Goal: Task Accomplishment & Management: Use online tool/utility

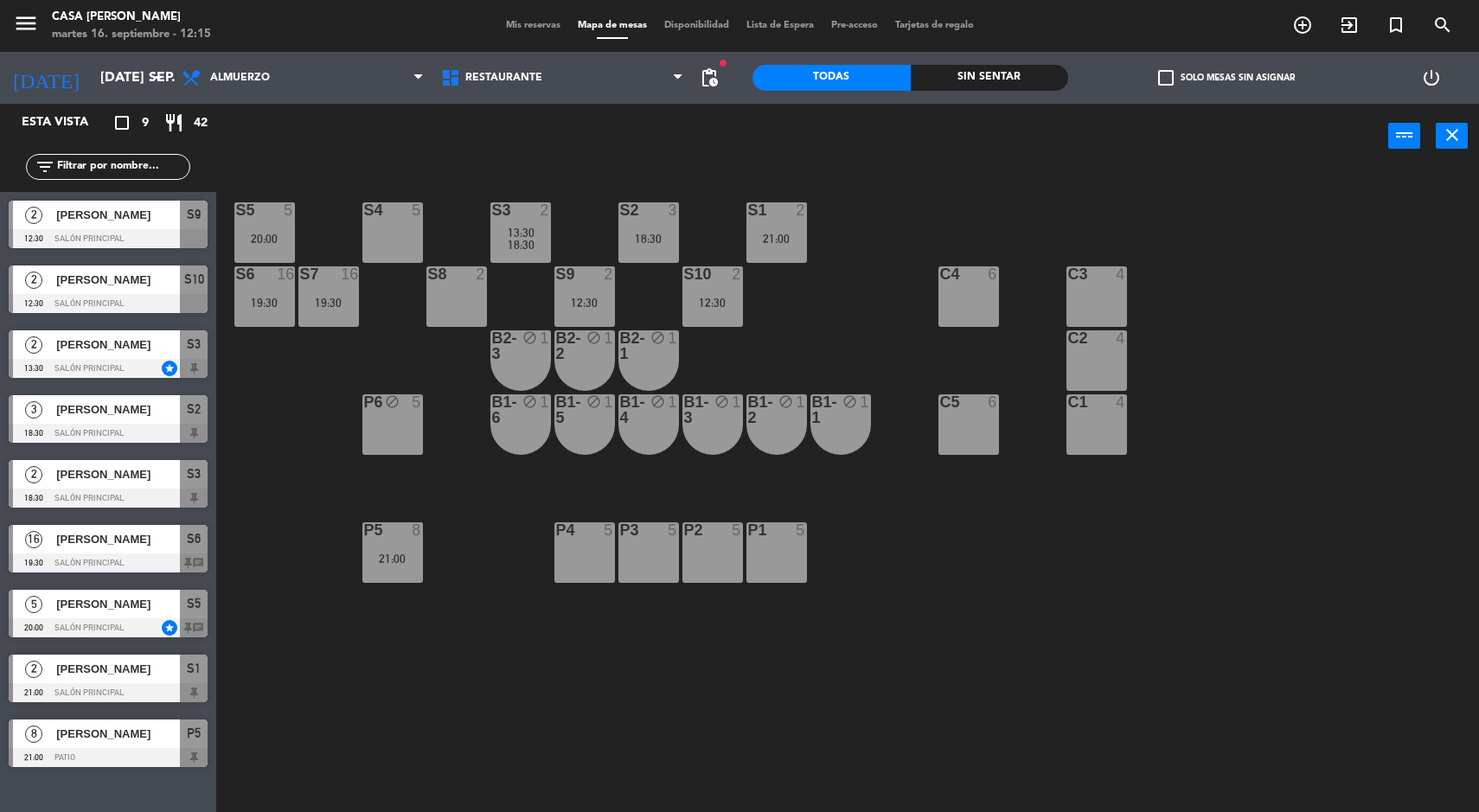
click at [539, 205] on div "2" at bounding box center [549, 210] width 28 height 16
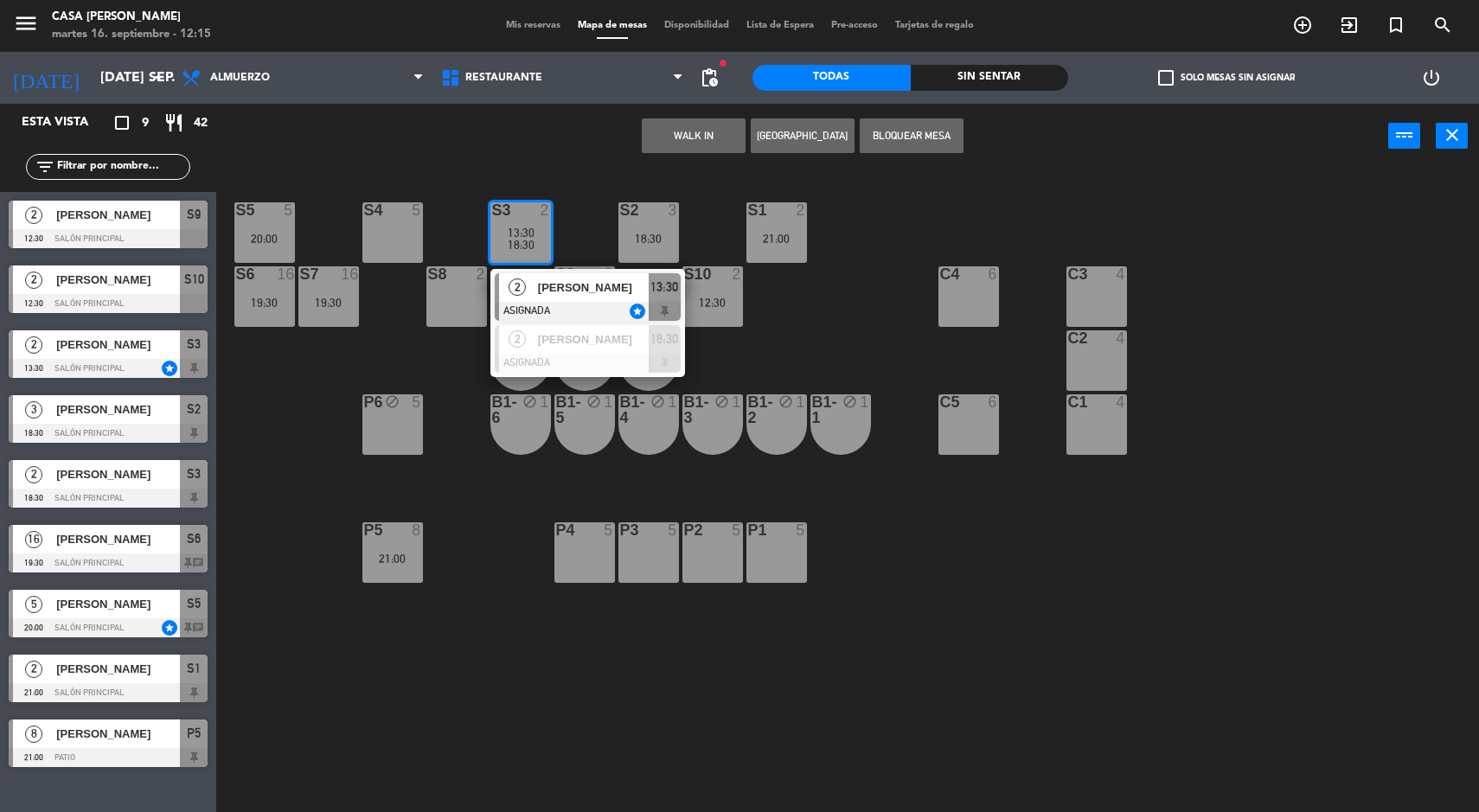
click at [533, 277] on div "2" at bounding box center [518, 287] width 37 height 28
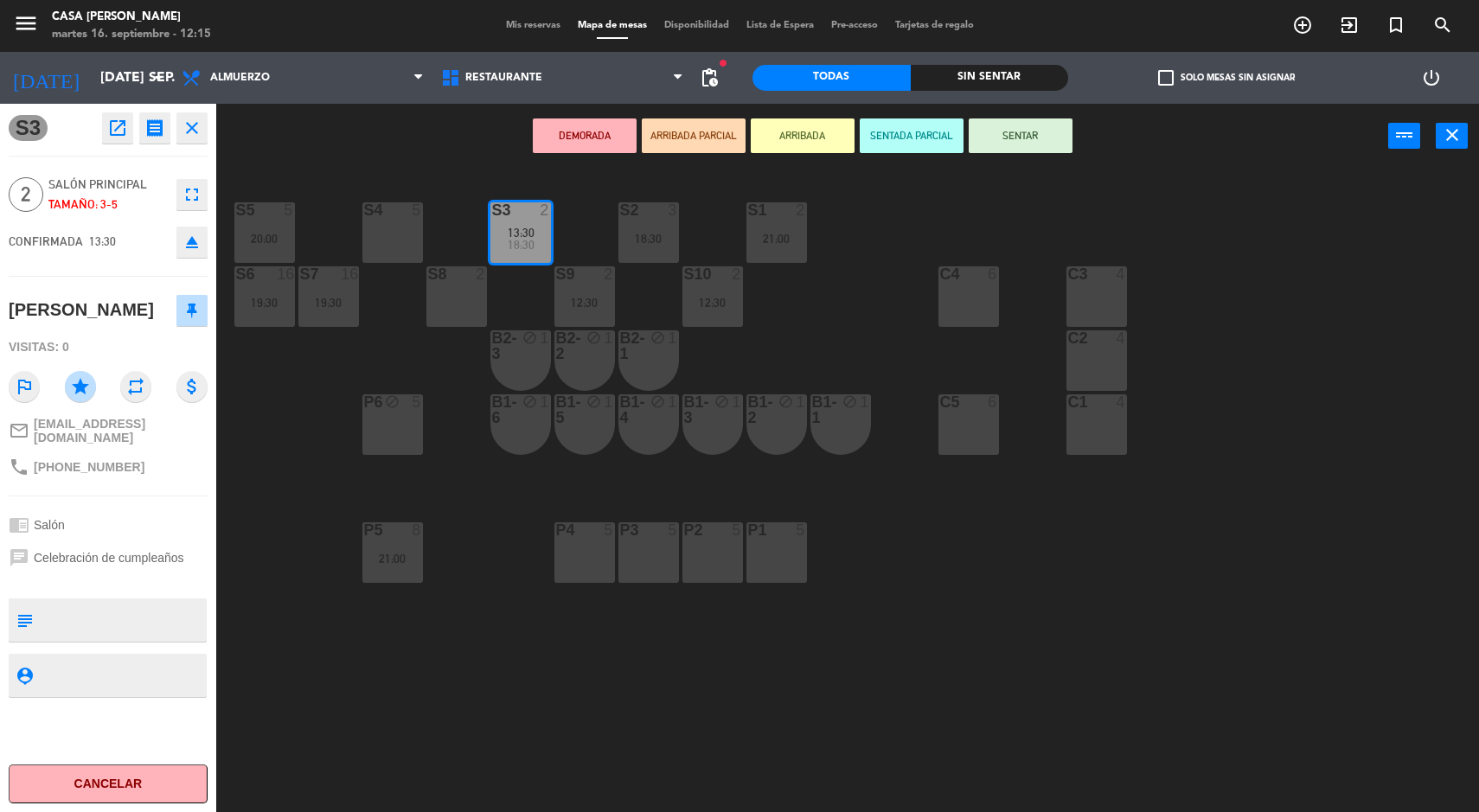
click at [261, 236] on div "20:00" at bounding box center [265, 238] width 60 height 12
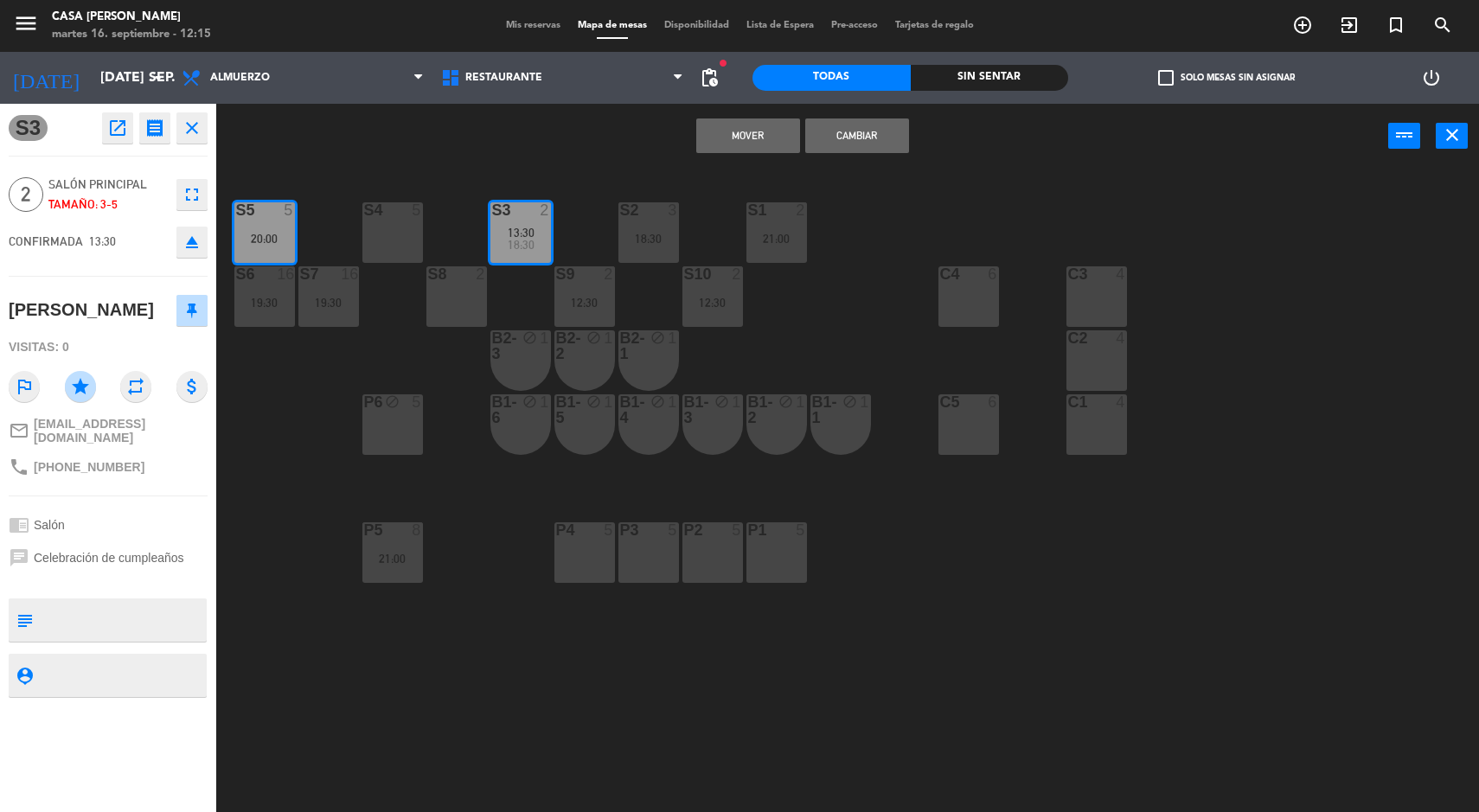
click at [696, 144] on button "Mover" at bounding box center [747, 136] width 104 height 35
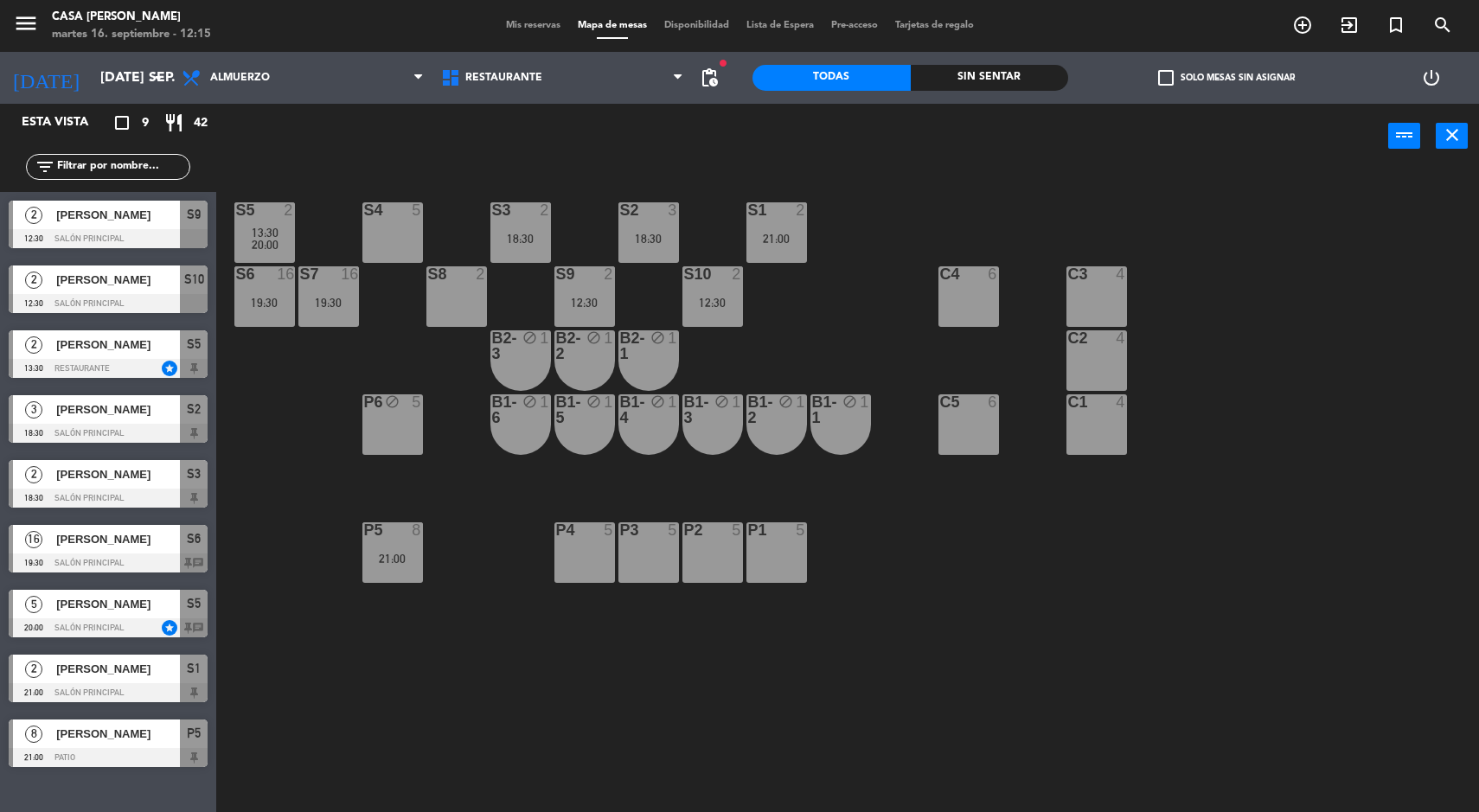
click at [530, 251] on div "S3 2 18:30" at bounding box center [520, 233] width 60 height 60
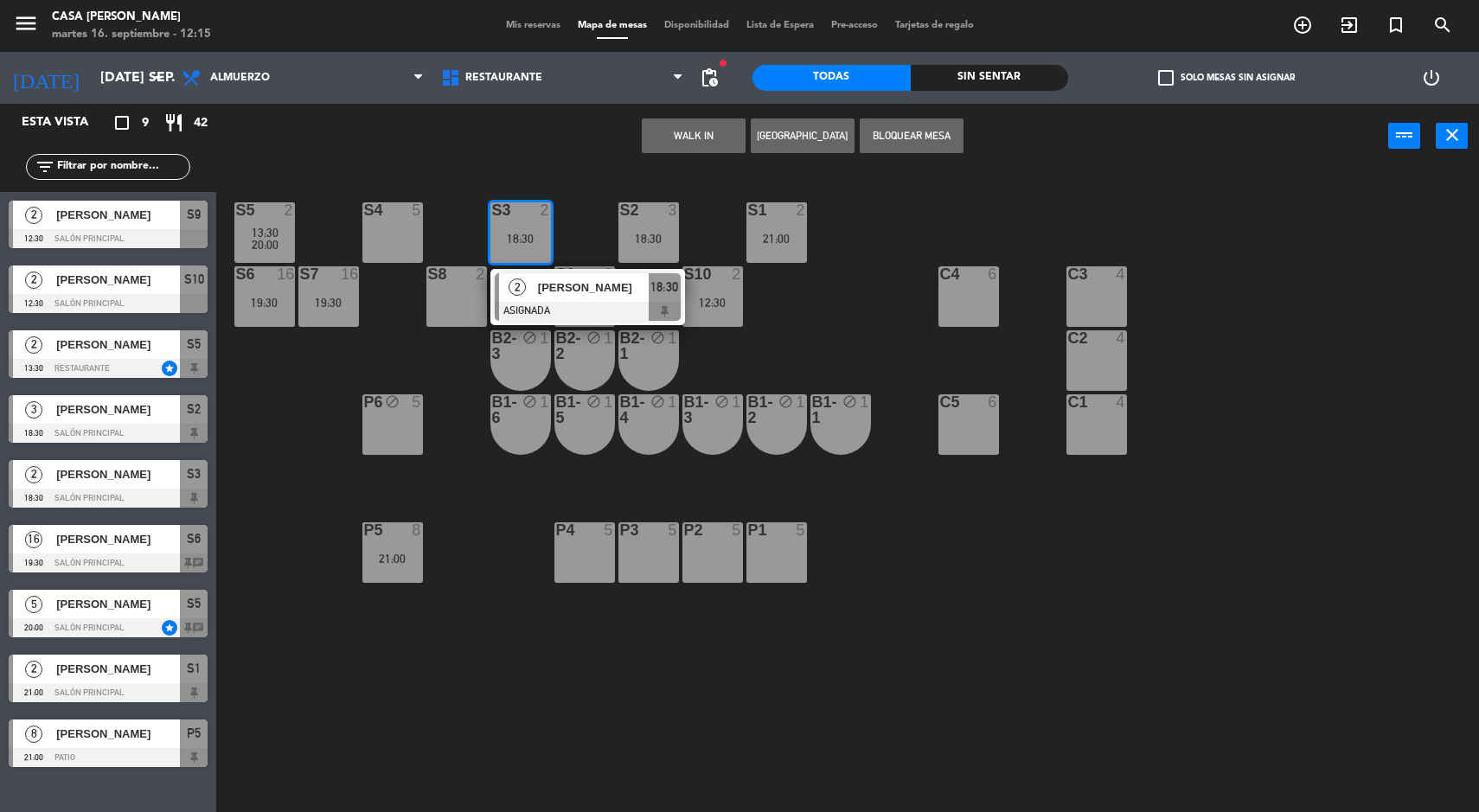
click at [647, 141] on button "WALK IN" at bounding box center [693, 136] width 104 height 35
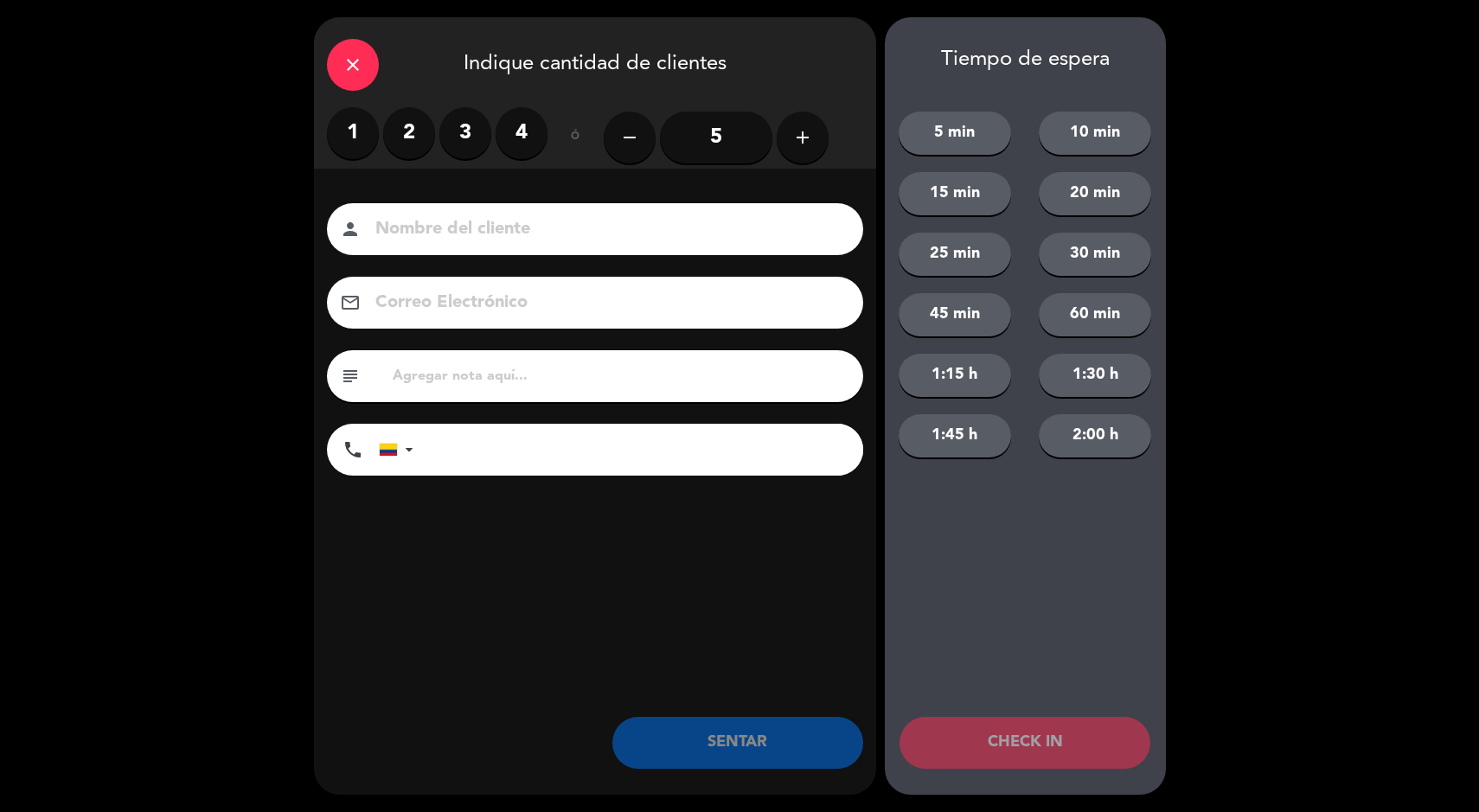
click at [398, 138] on label "2" at bounding box center [409, 134] width 52 height 52
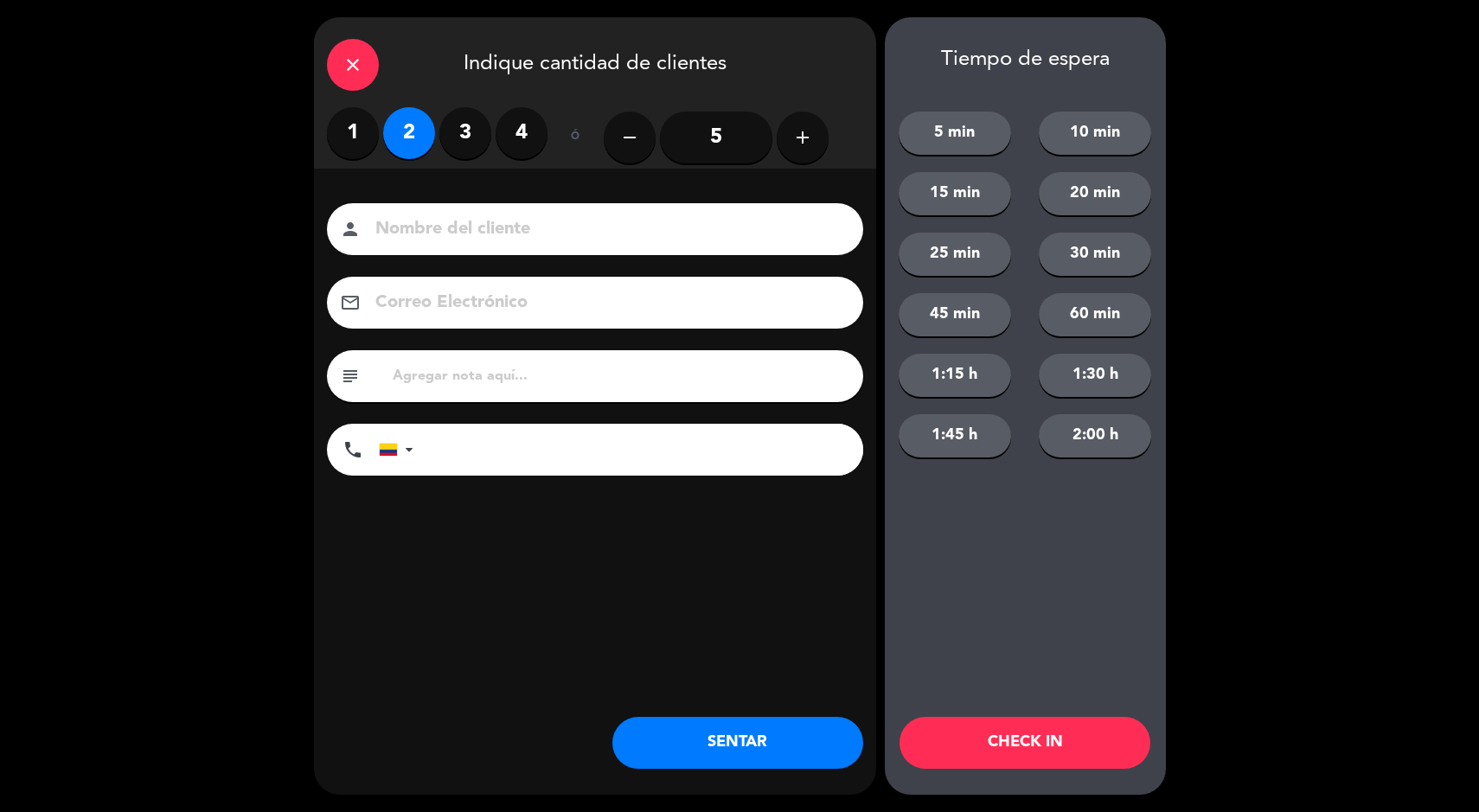
click at [719, 742] on button "SENTAR" at bounding box center [738, 743] width 251 height 52
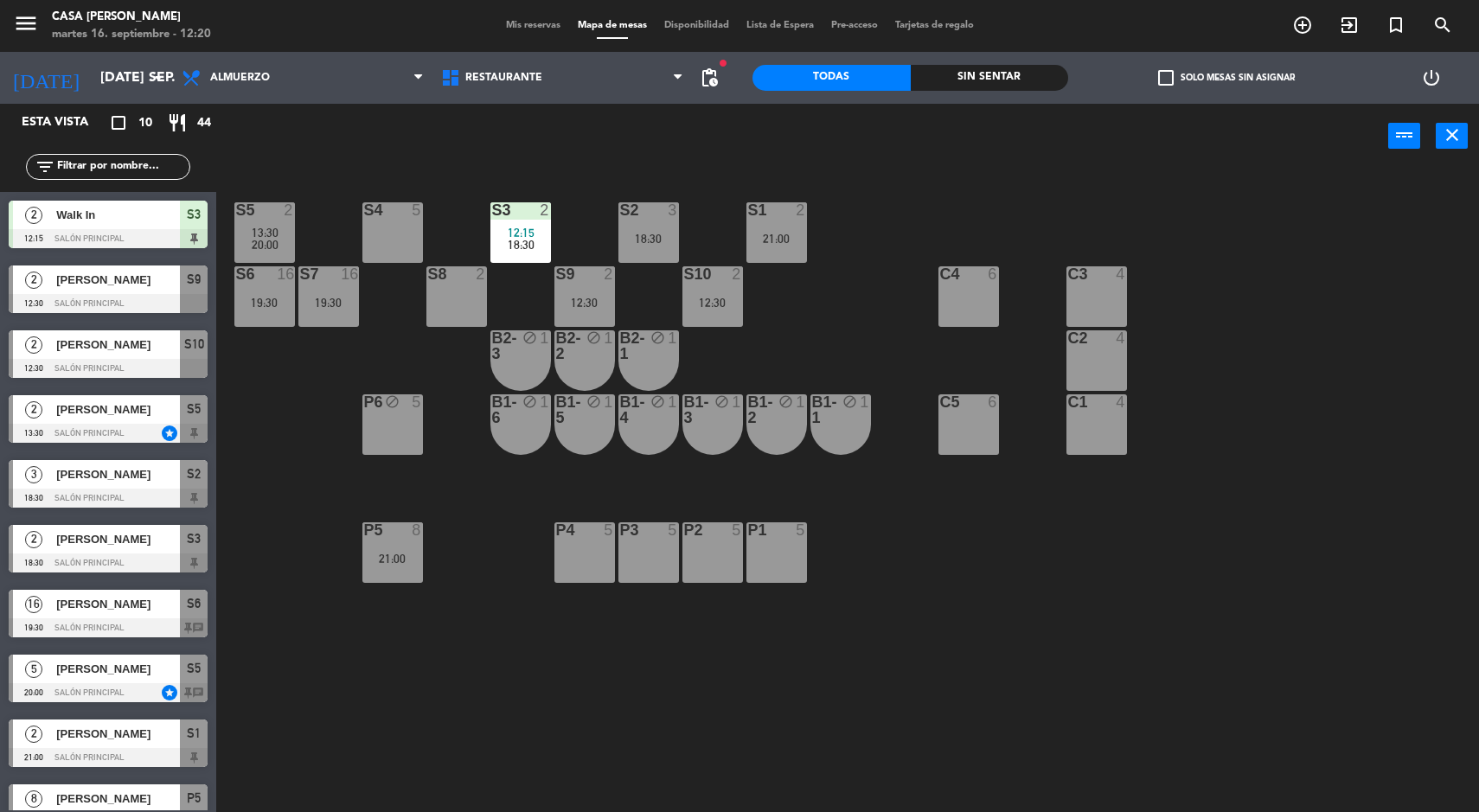
click at [733, 323] on div "S10 2 12:30" at bounding box center [712, 297] width 60 height 60
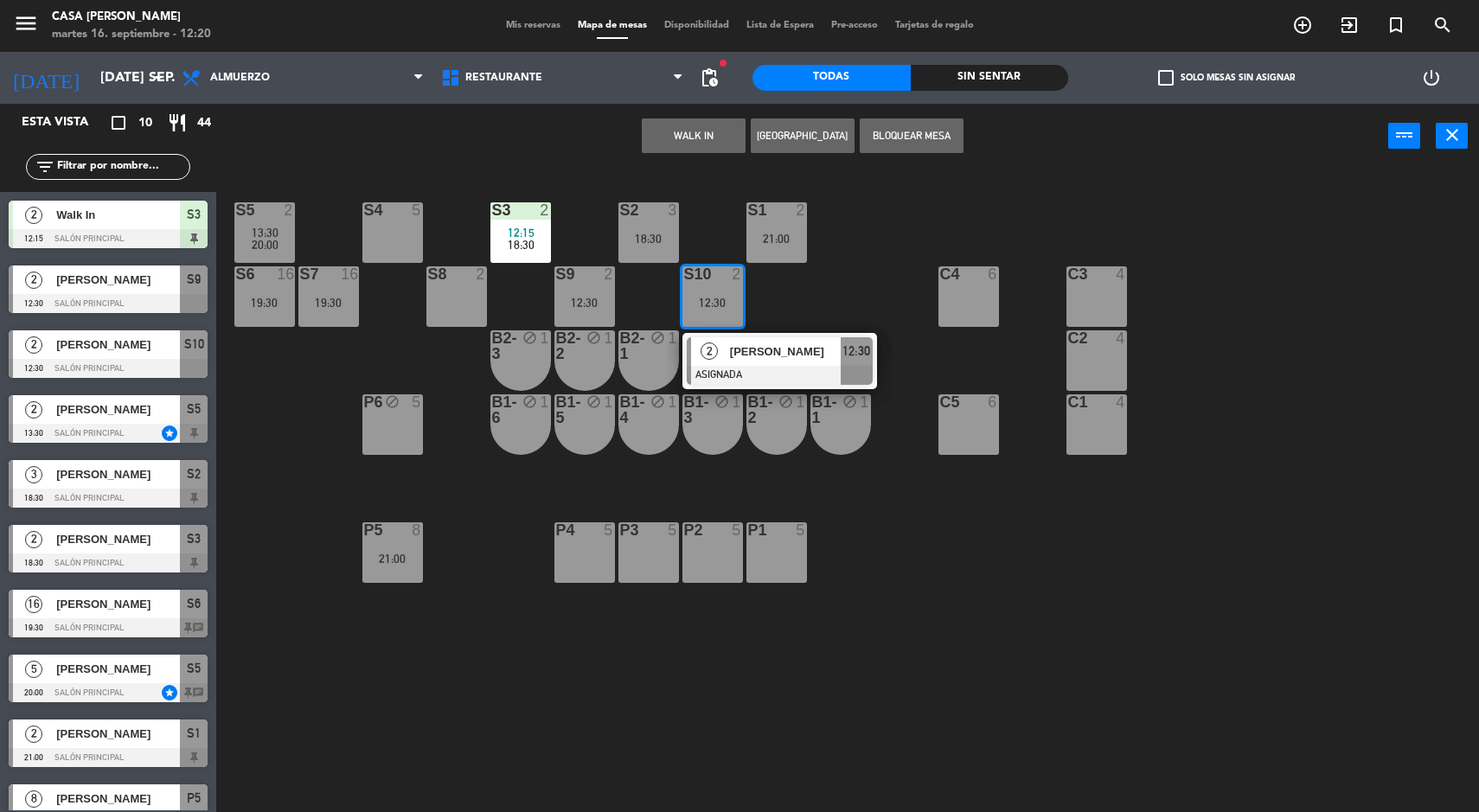
click at [793, 364] on div "[PERSON_NAME]" at bounding box center [784, 351] width 112 height 28
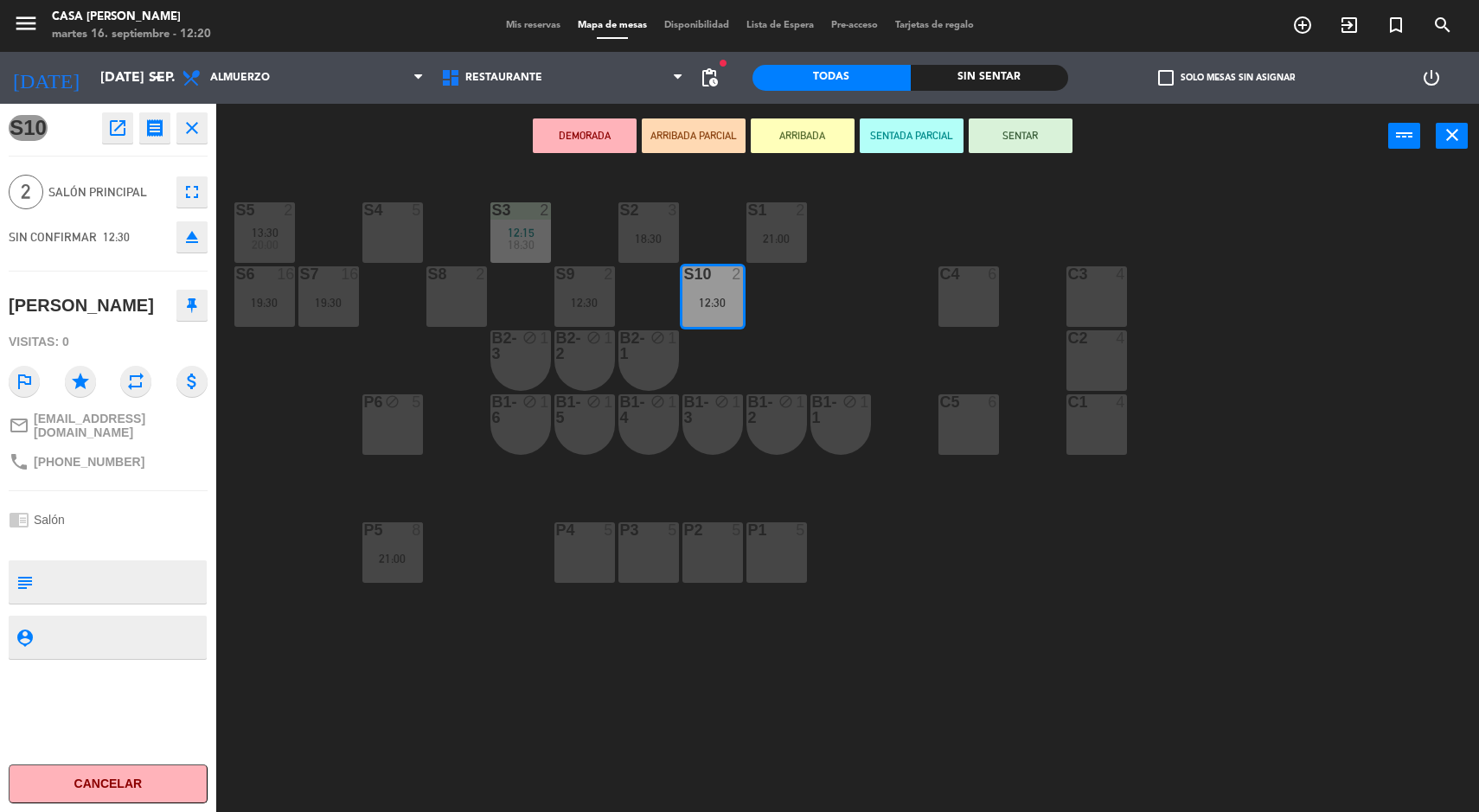
click at [1009, 495] on div "S5 2 13:30 20:00 S4 5 S3 2 12:15 18:30 S2 3 18:30 S1 2 21:00 S6 16 19:30 S7 16 …" at bounding box center [855, 493] width 1248 height 643
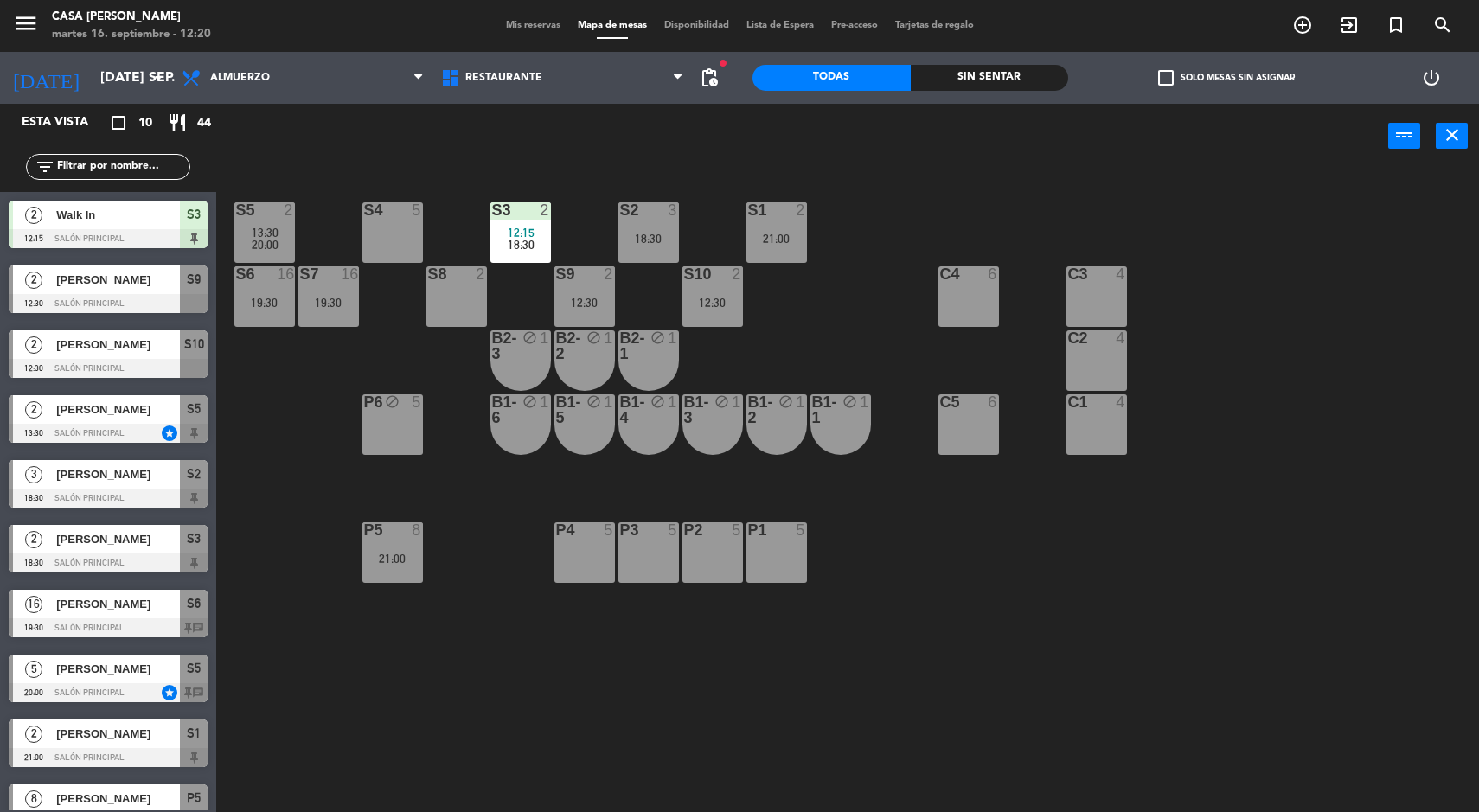
click at [102, 69] on input "[DATE] sep." at bounding box center [183, 78] width 182 height 34
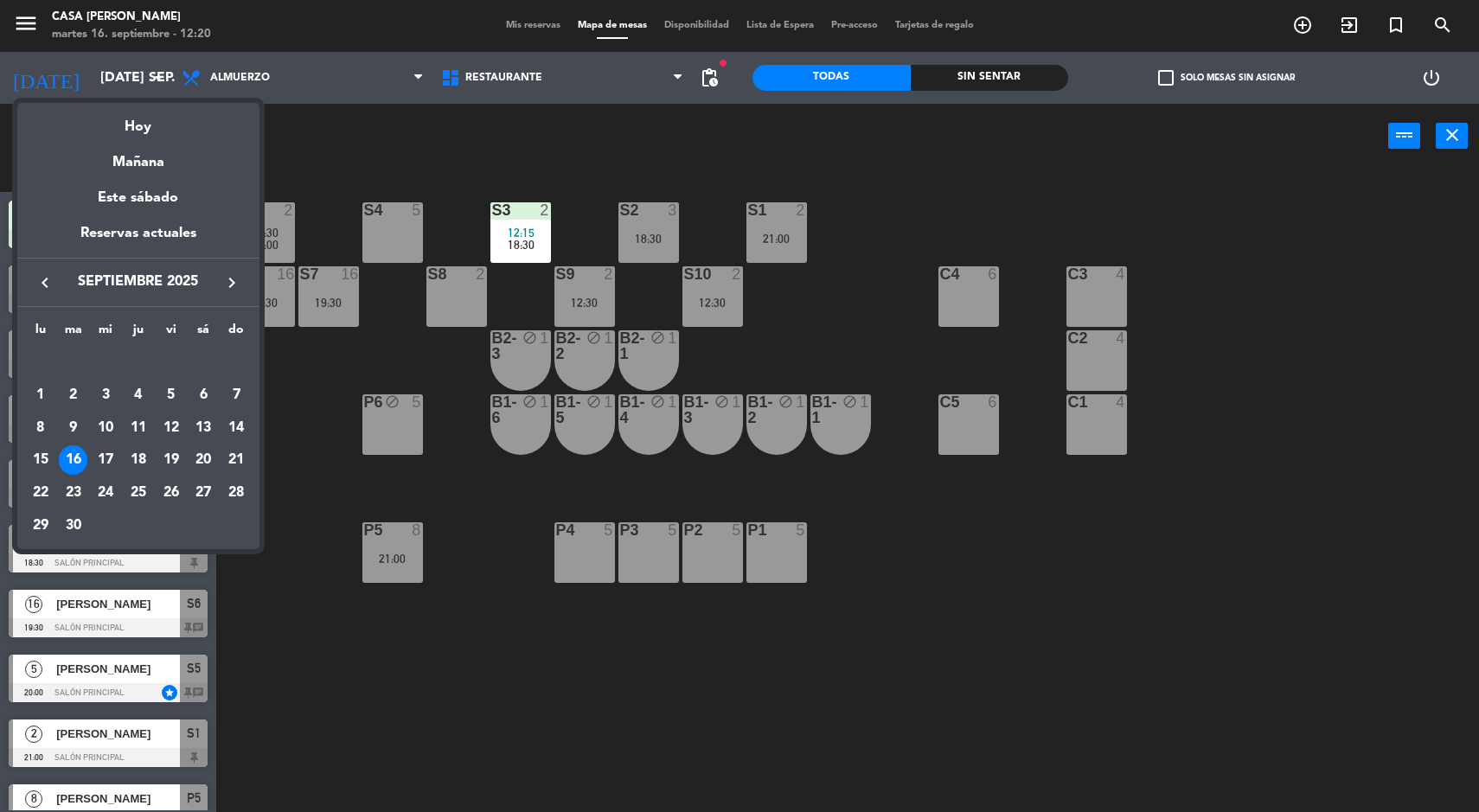
click at [148, 142] on div "Mañana" at bounding box center [139, 156] width 242 height 36
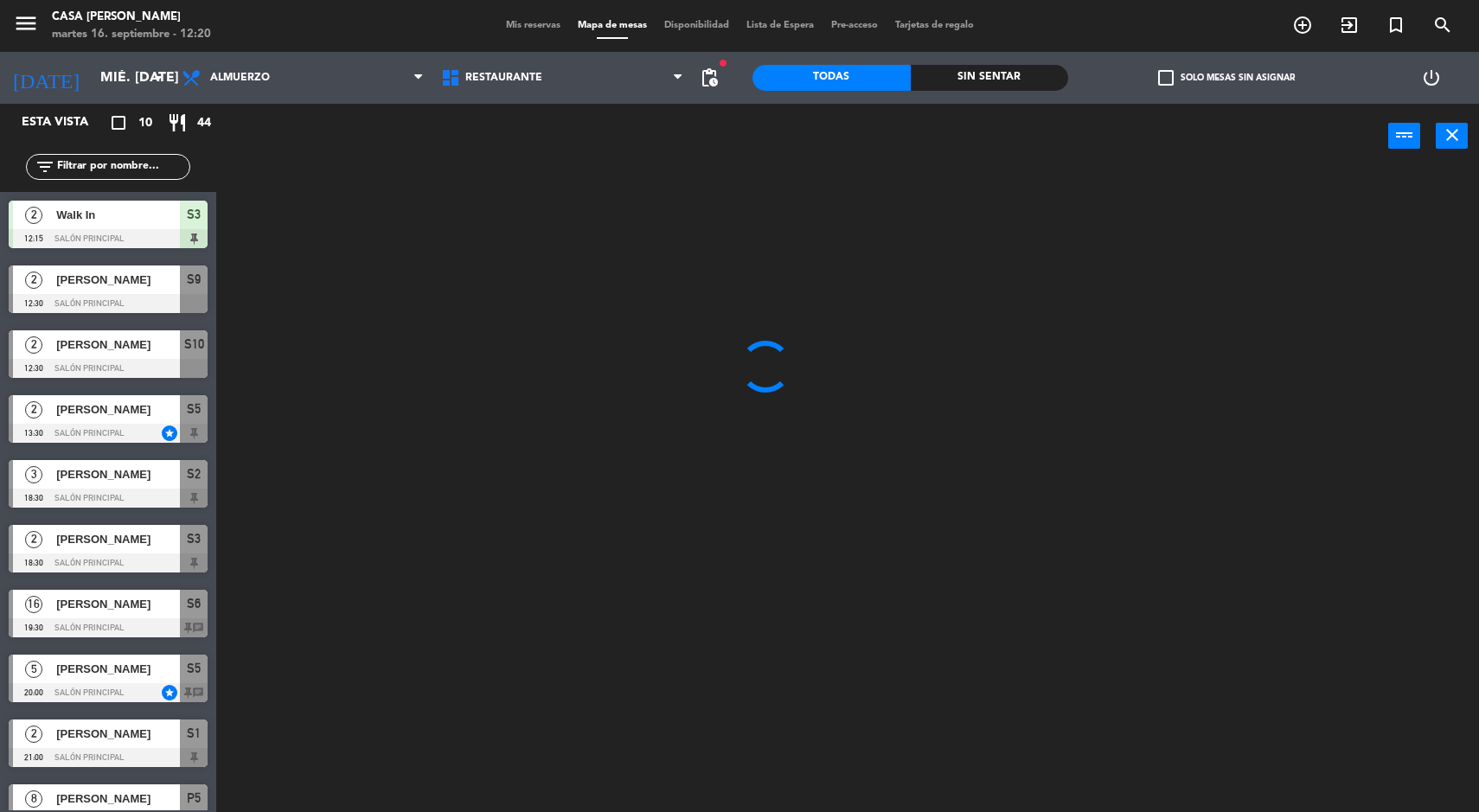
click at [92, 78] on input "mié. [DATE]" at bounding box center [183, 78] width 182 height 34
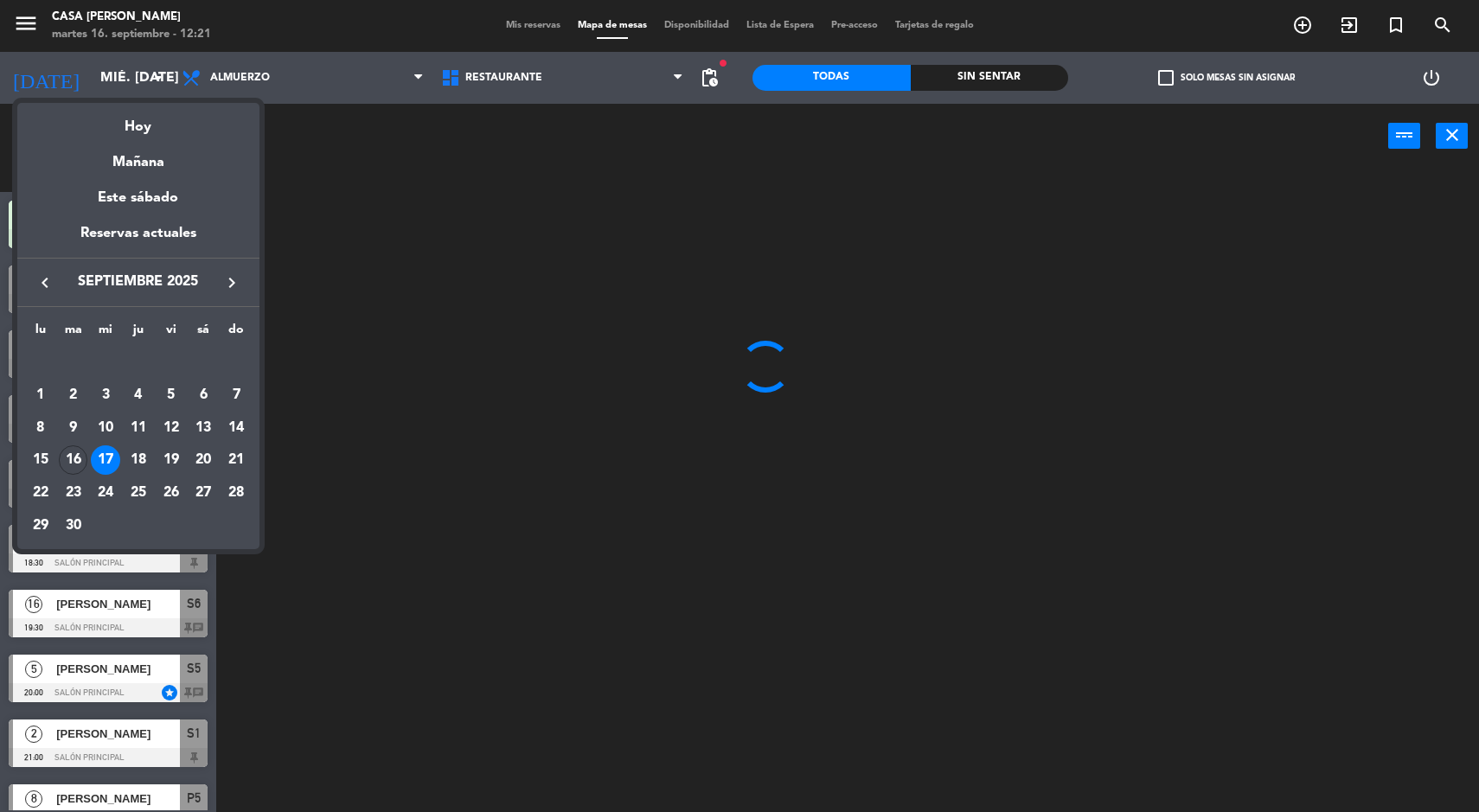
click at [130, 120] on div "Hoy" at bounding box center [139, 120] width 242 height 36
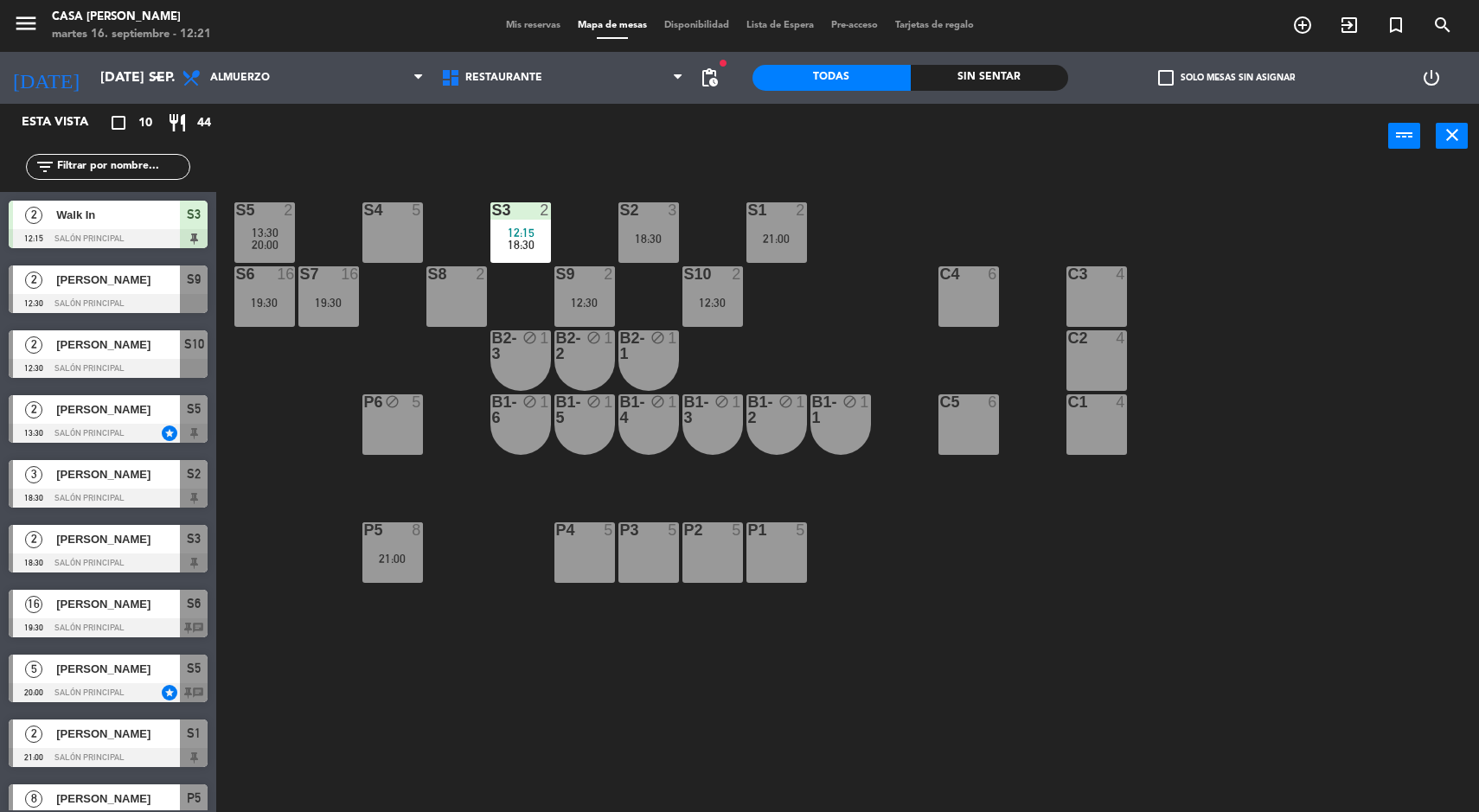
click at [108, 68] on input "[DATE] sep." at bounding box center [183, 78] width 182 height 34
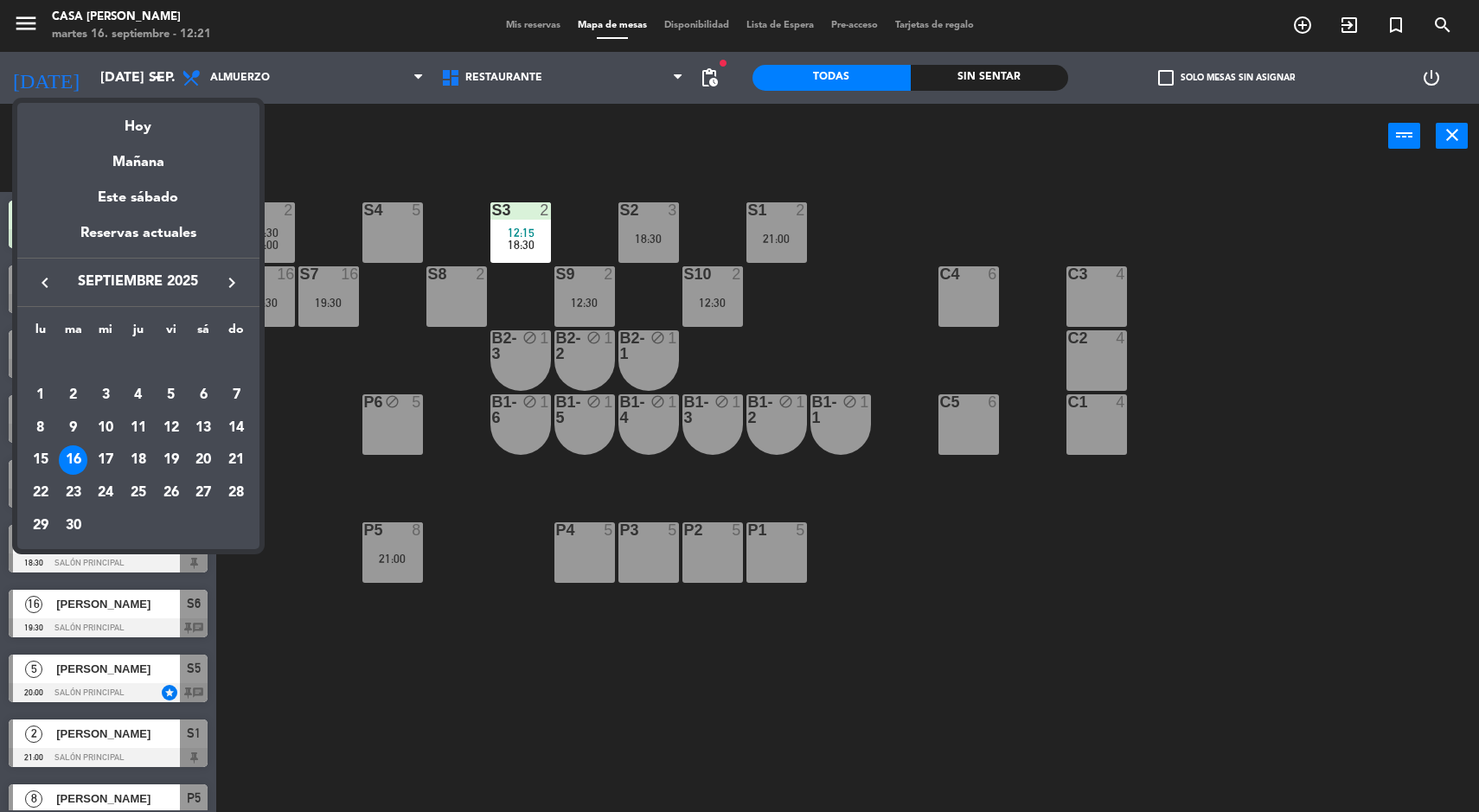
click at [583, 157] on div at bounding box center [740, 406] width 1479 height 812
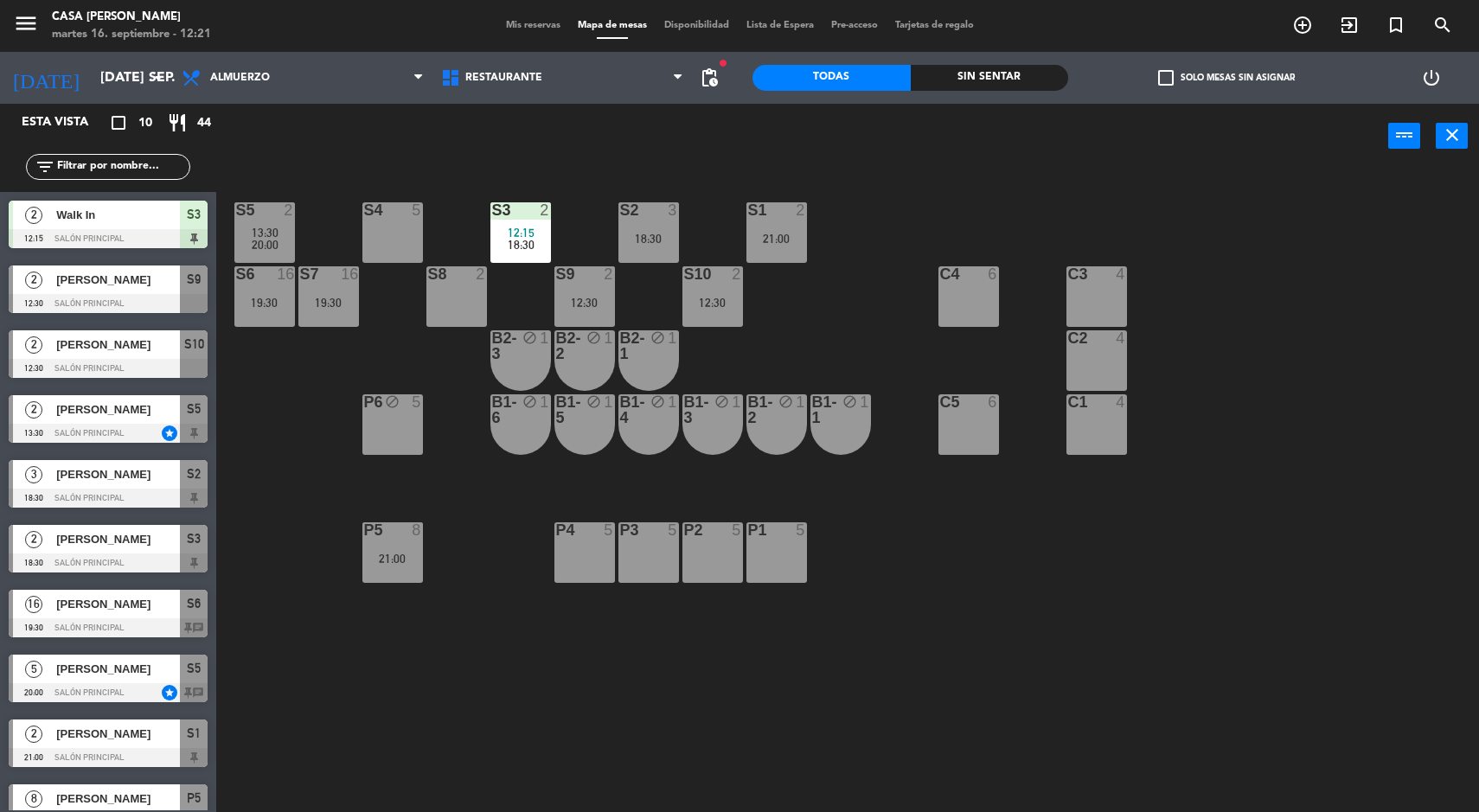
click at [727, 318] on div "S10 2 12:30" at bounding box center [712, 297] width 60 height 60
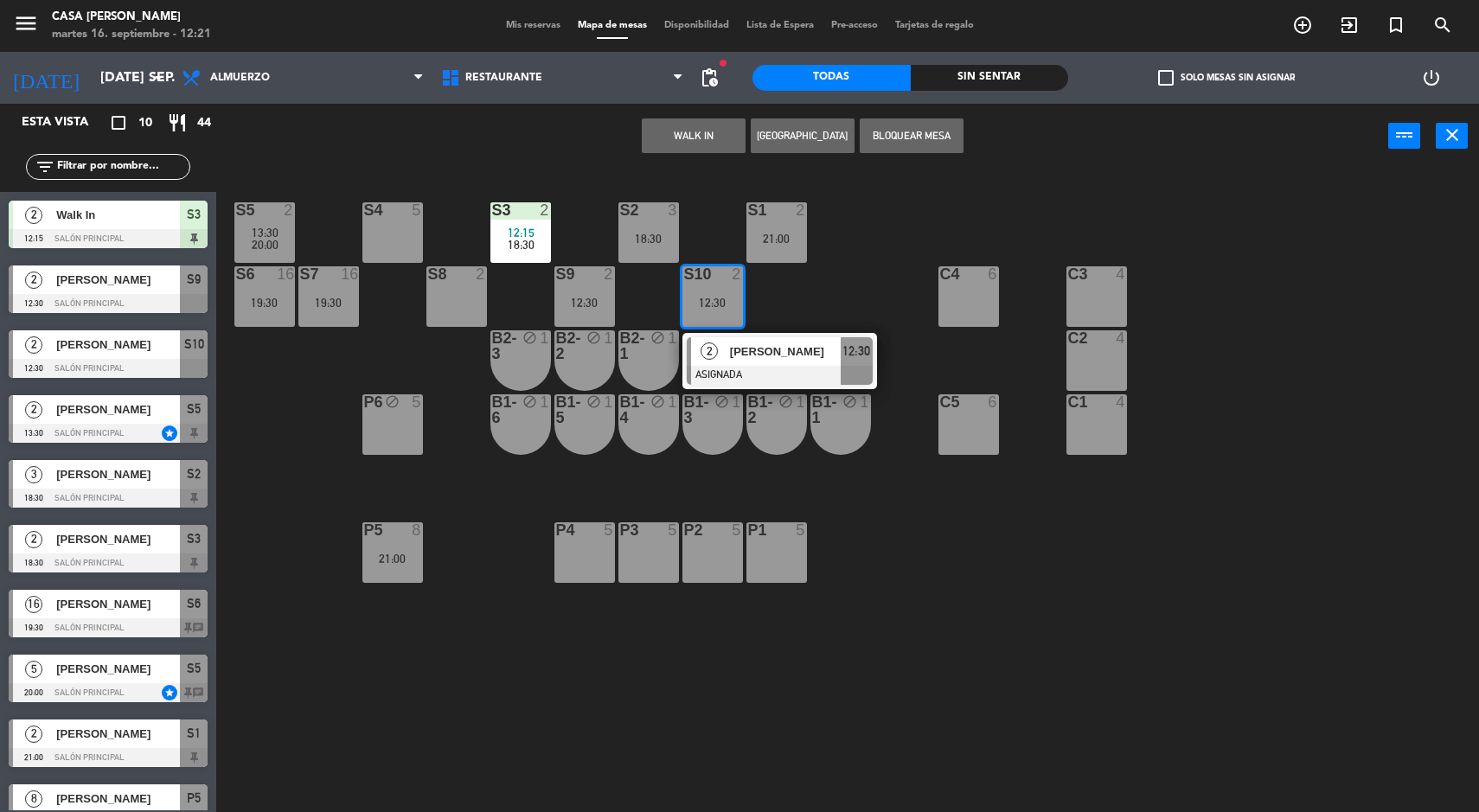
click at [823, 361] on div "[PERSON_NAME]" at bounding box center [784, 351] width 112 height 28
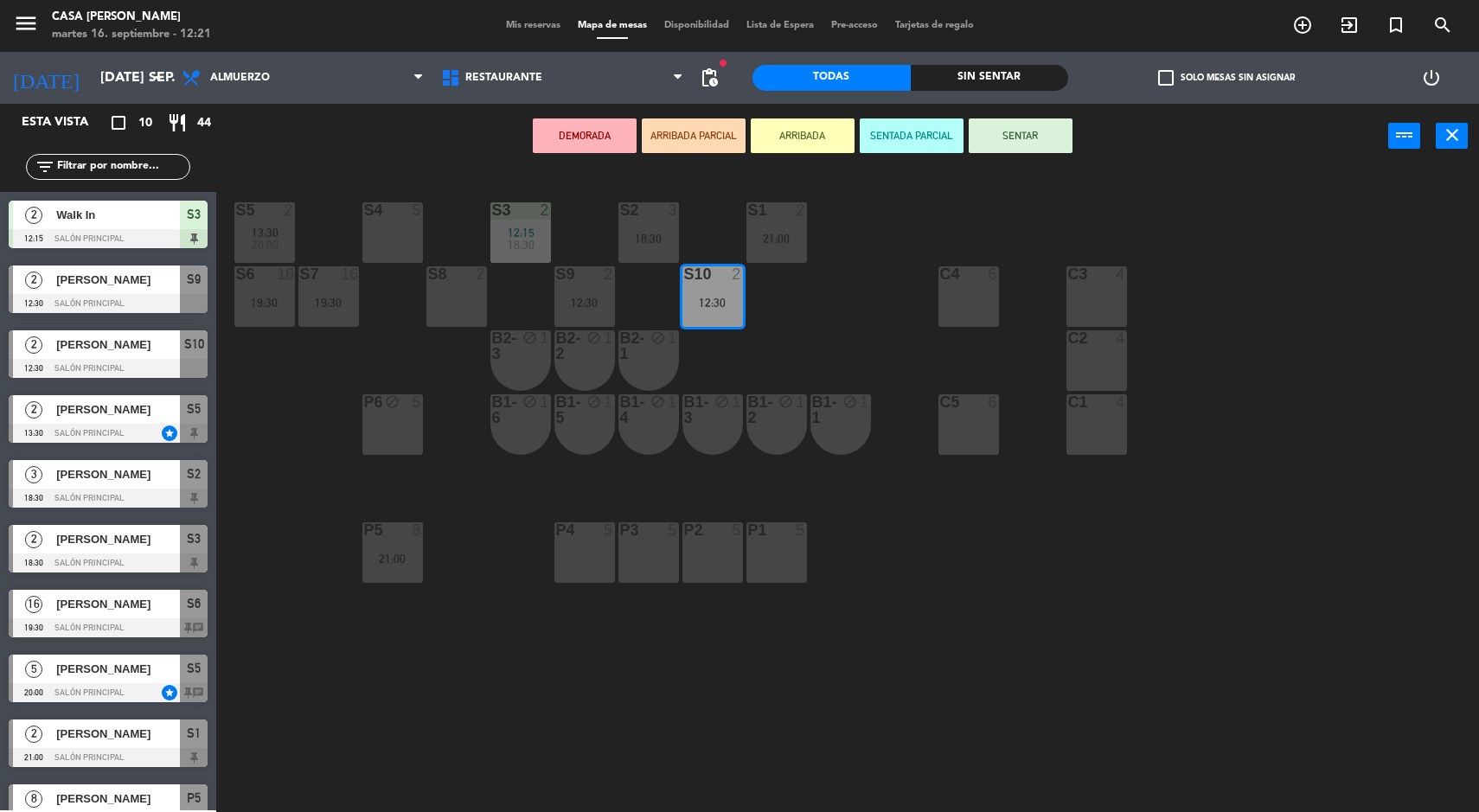
click at [662, 237] on div "18:30" at bounding box center [648, 238] width 60 height 12
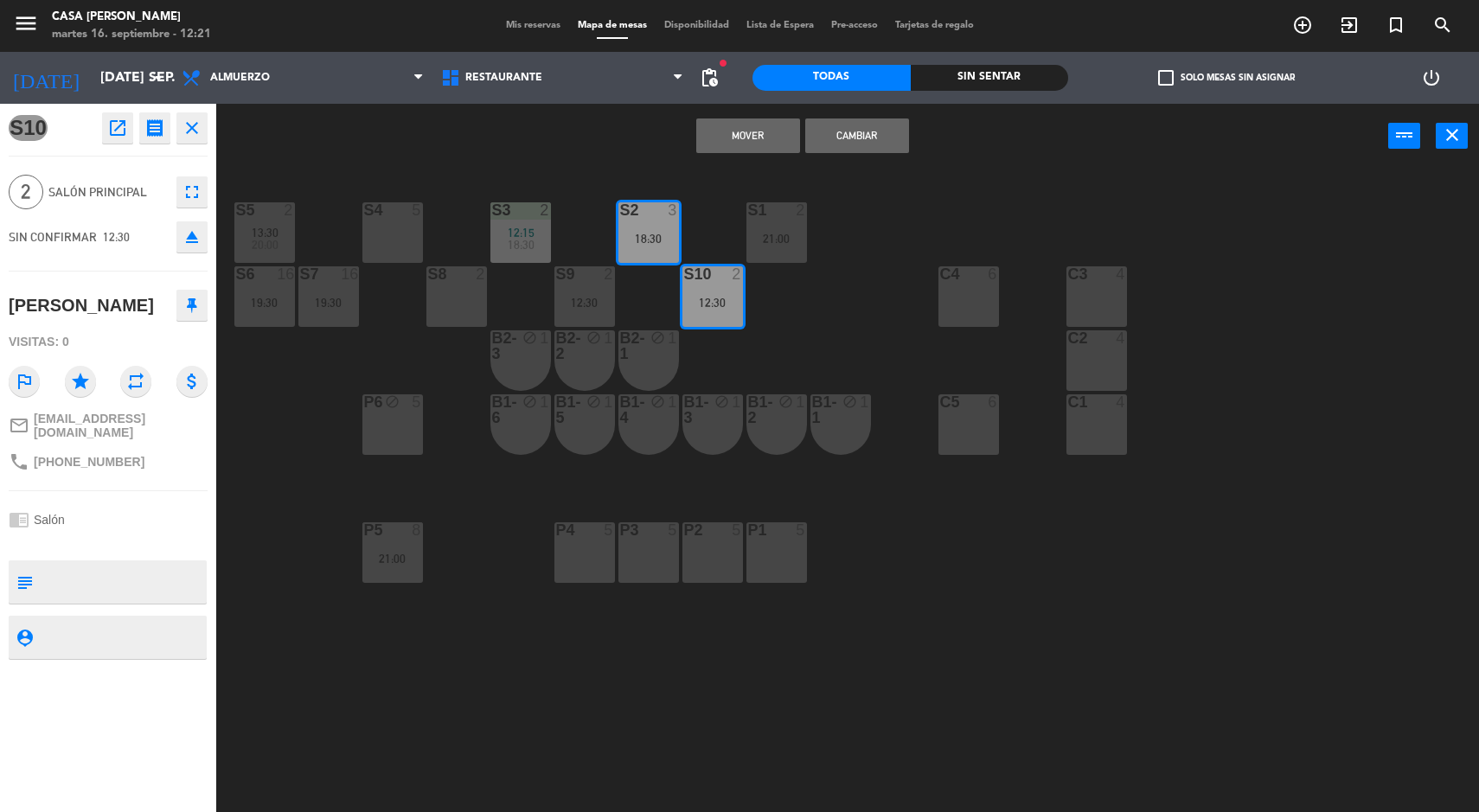
click at [729, 132] on button "Mover" at bounding box center [747, 136] width 104 height 35
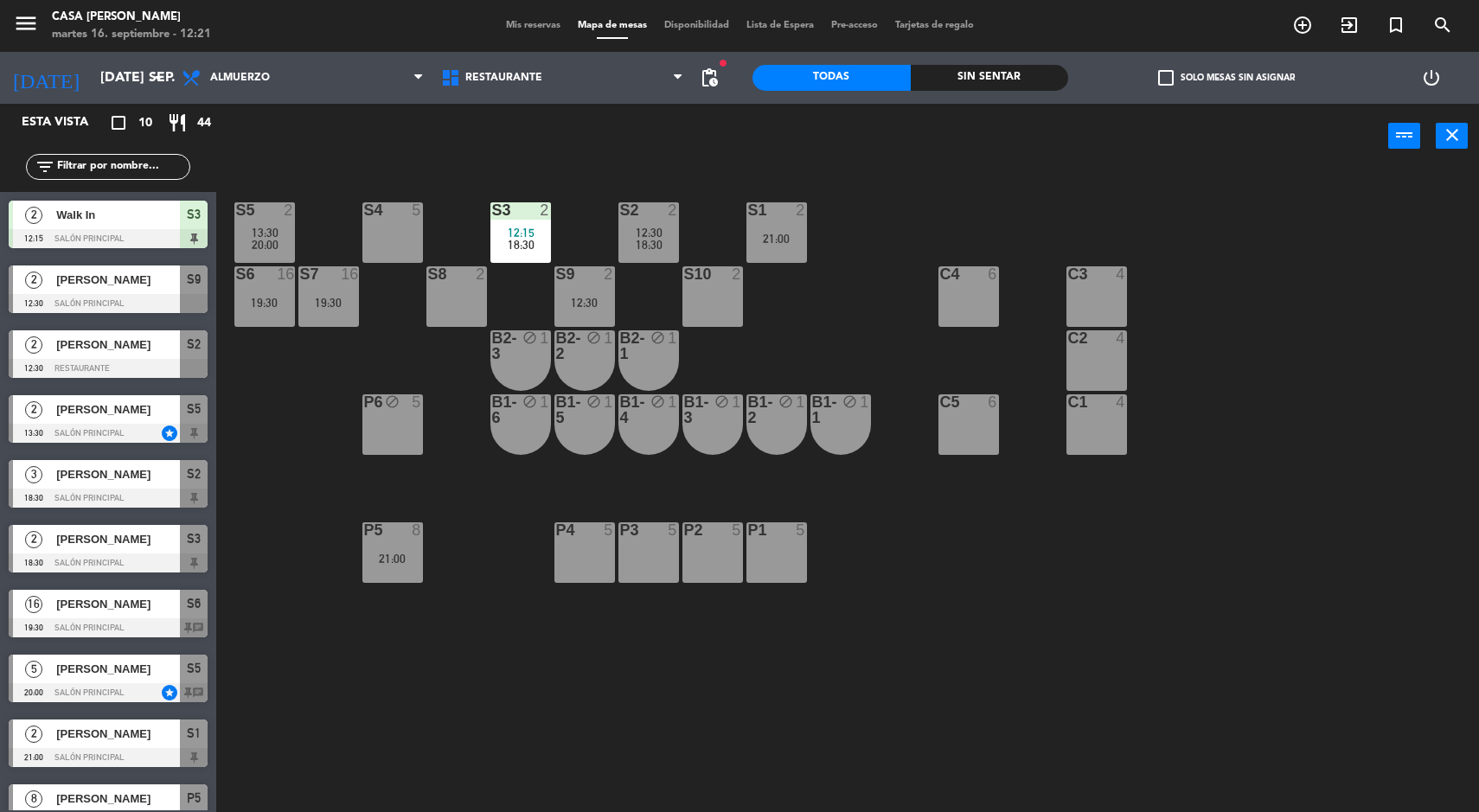
click at [585, 294] on div "S9 2 12:30" at bounding box center [584, 297] width 60 height 60
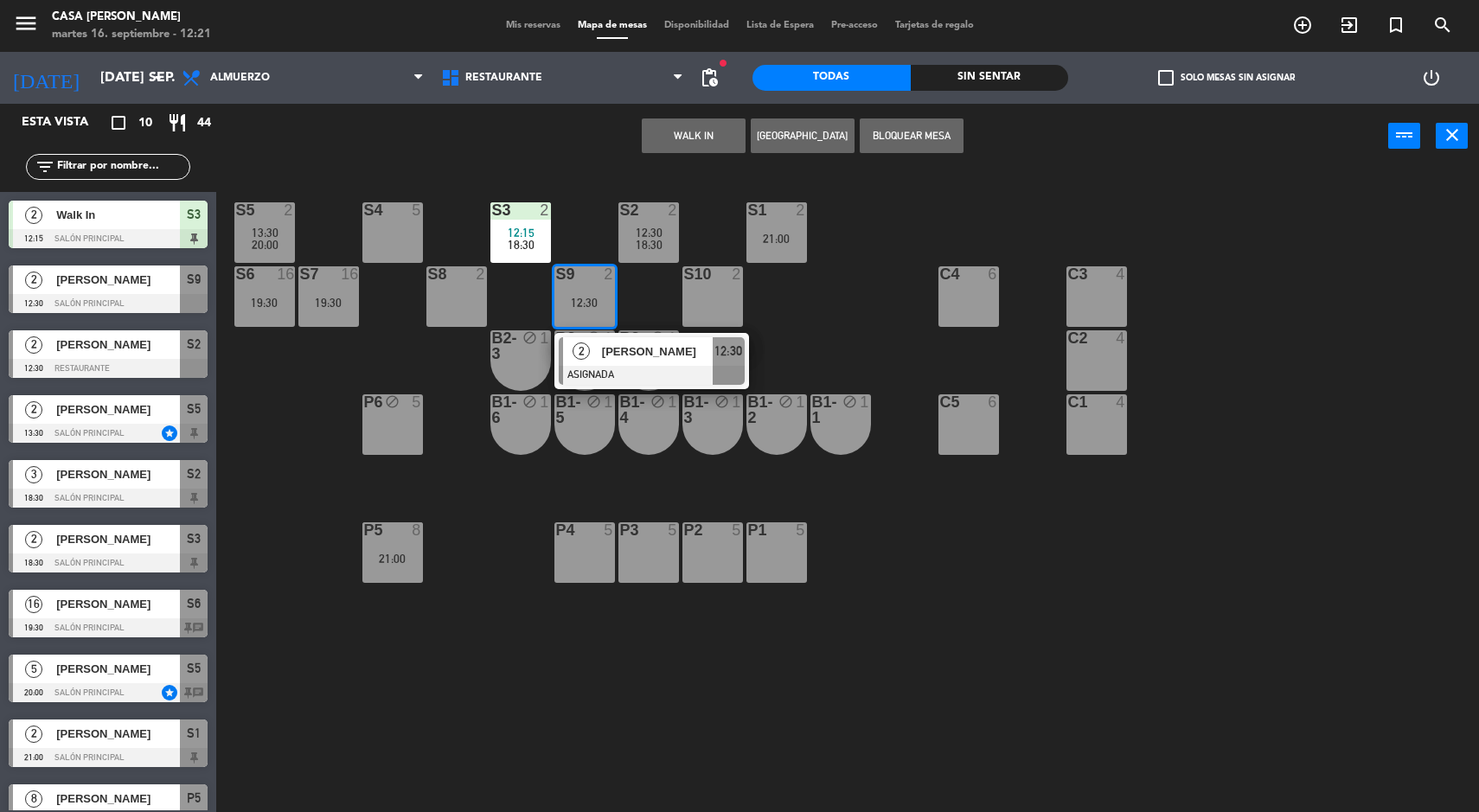
click at [657, 372] on div at bounding box center [652, 376] width 186 height 19
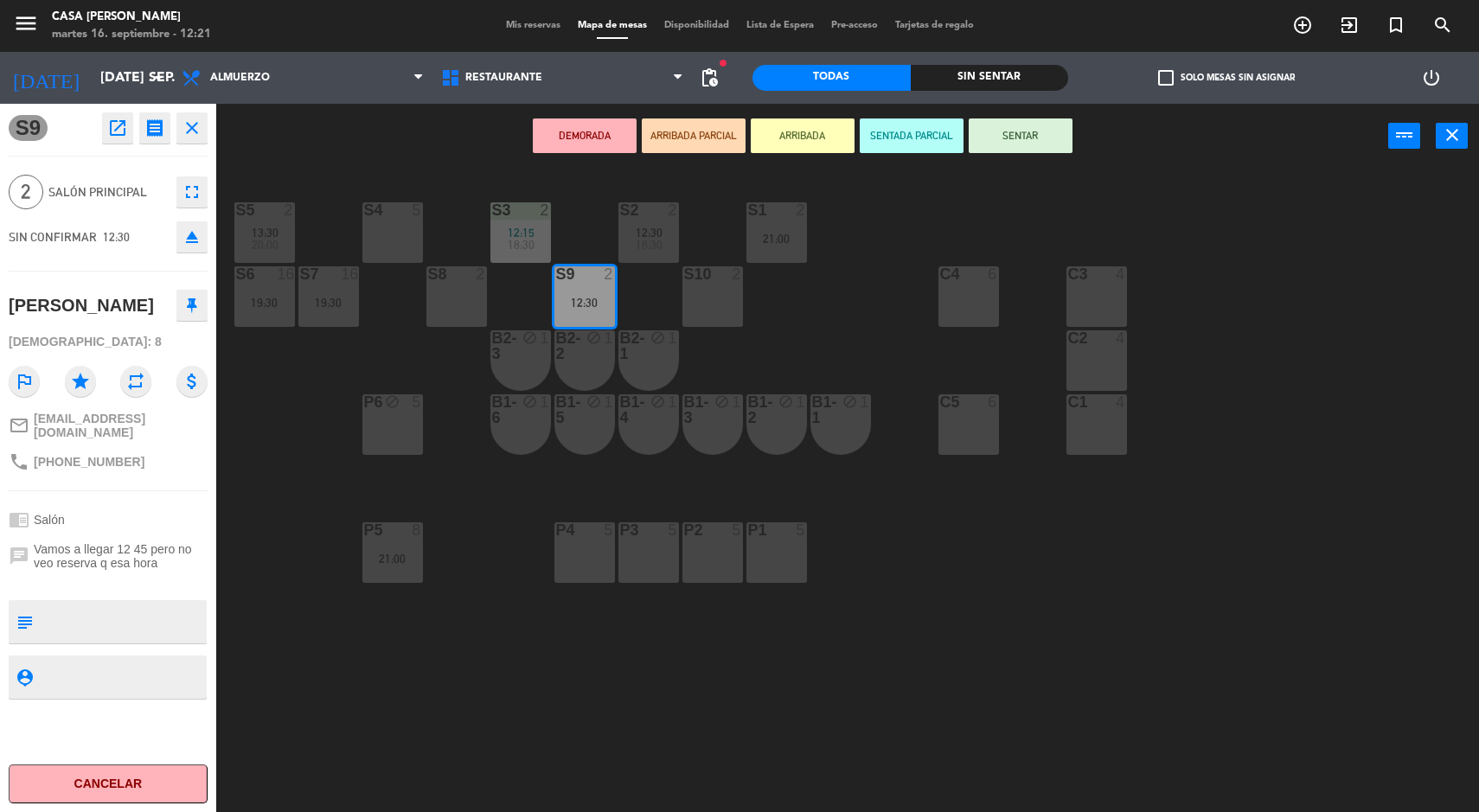
click at [410, 237] on div "S4 5" at bounding box center [393, 233] width 60 height 60
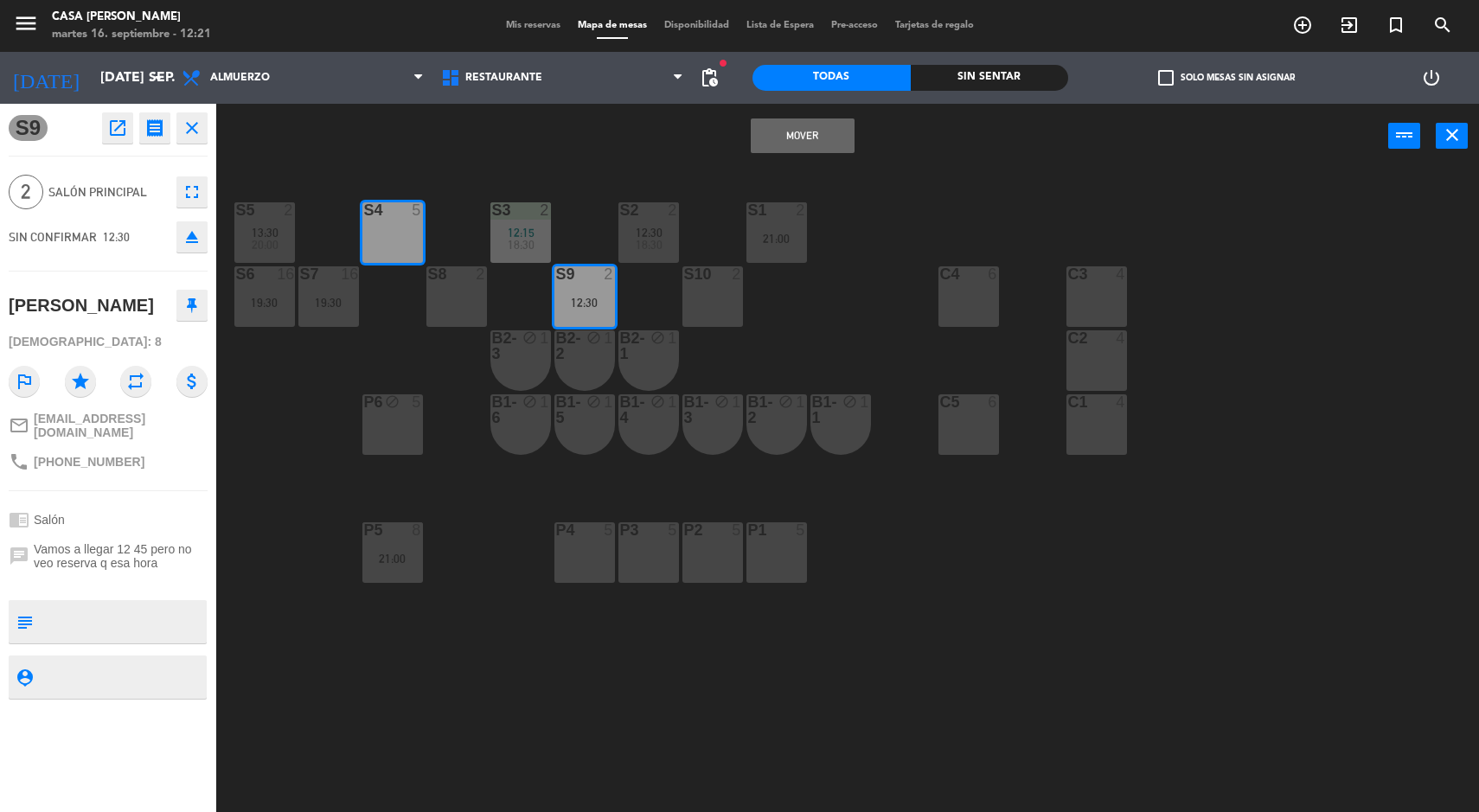
click at [802, 135] on button "Mover" at bounding box center [802, 136] width 104 height 35
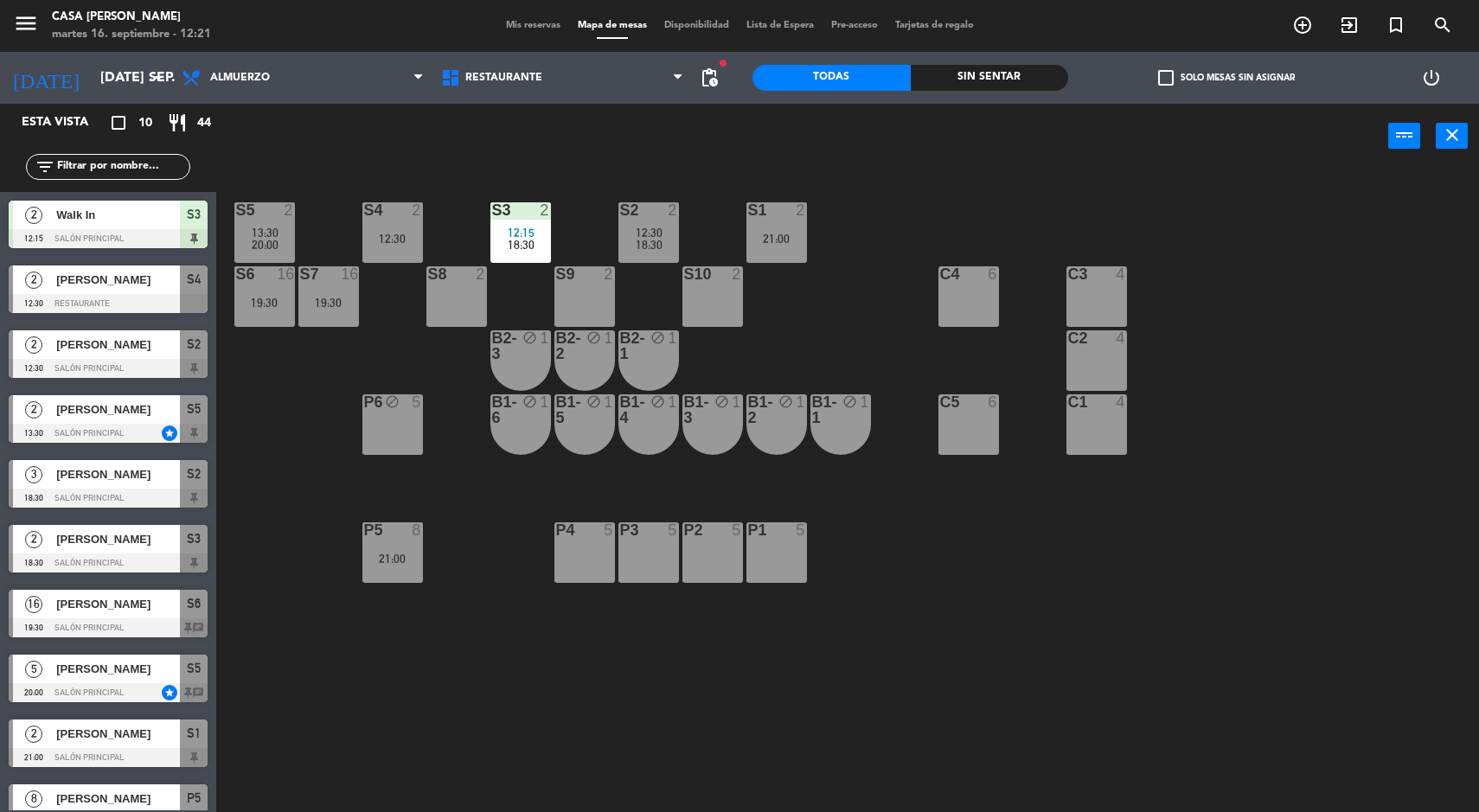
click at [354, 212] on div "S4" at bounding box center [363, 210] width 28 height 16
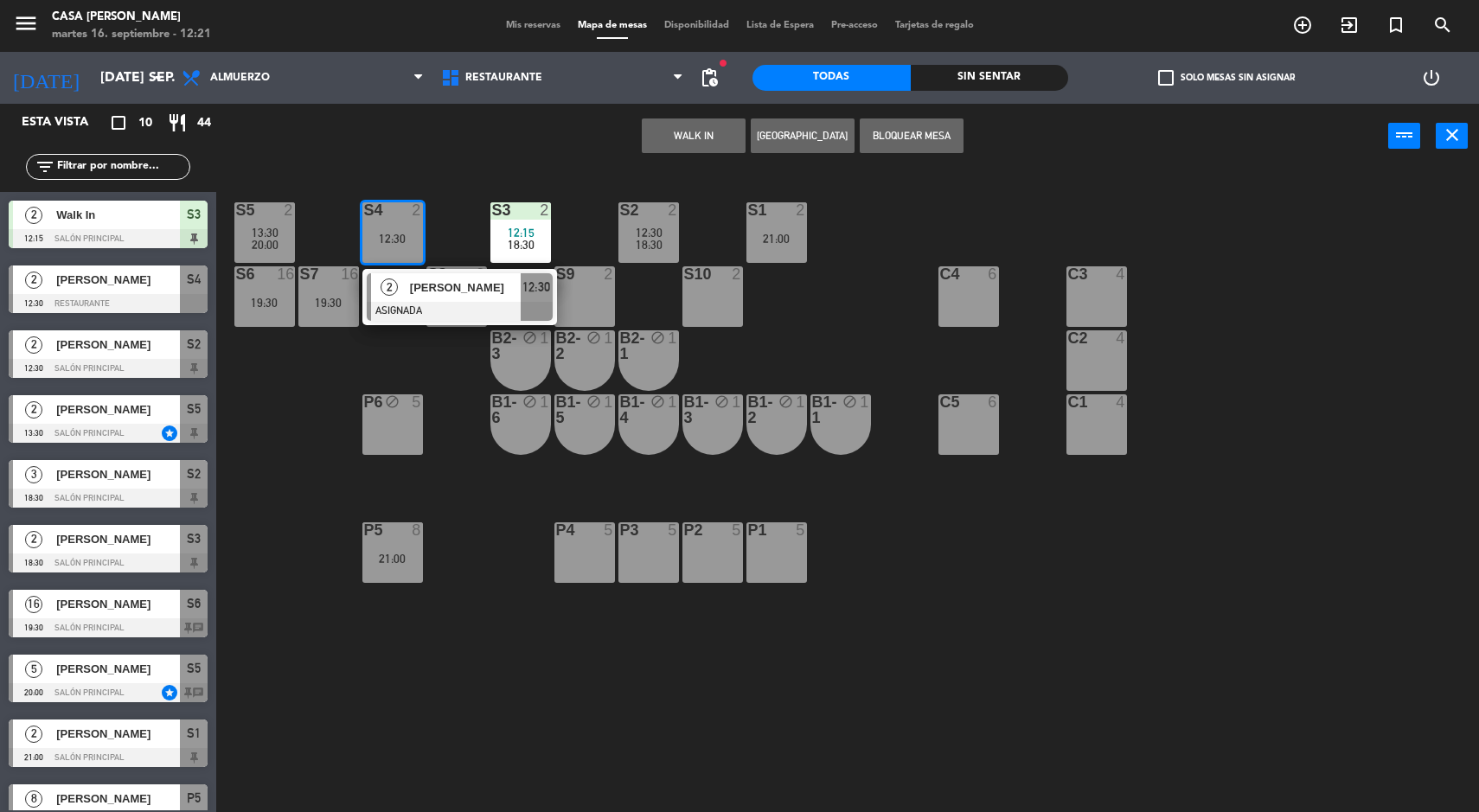
click at [442, 310] on div at bounding box center [459, 311] width 186 height 19
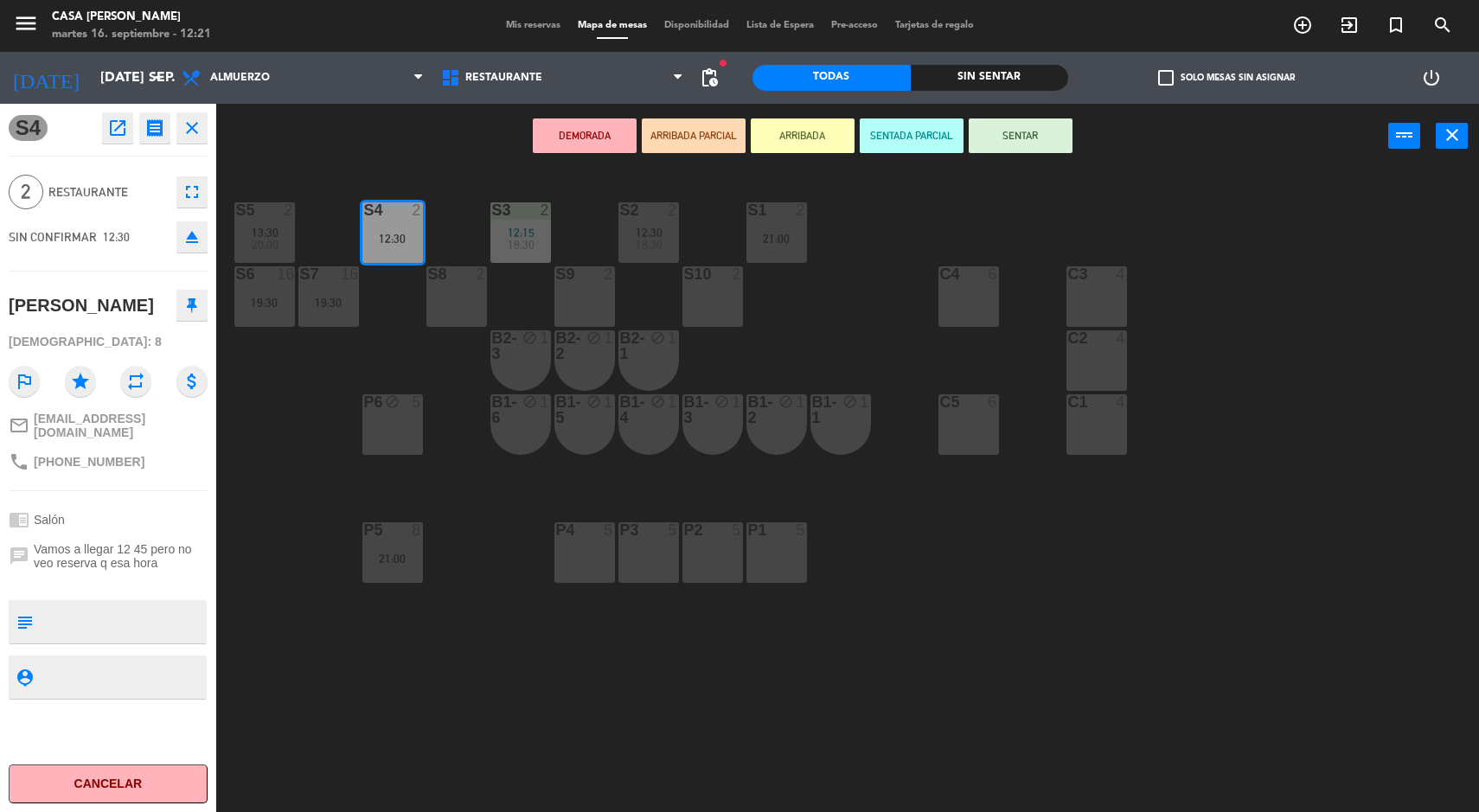
click at [567, 135] on button "DEMORADA" at bounding box center [584, 136] width 104 height 35
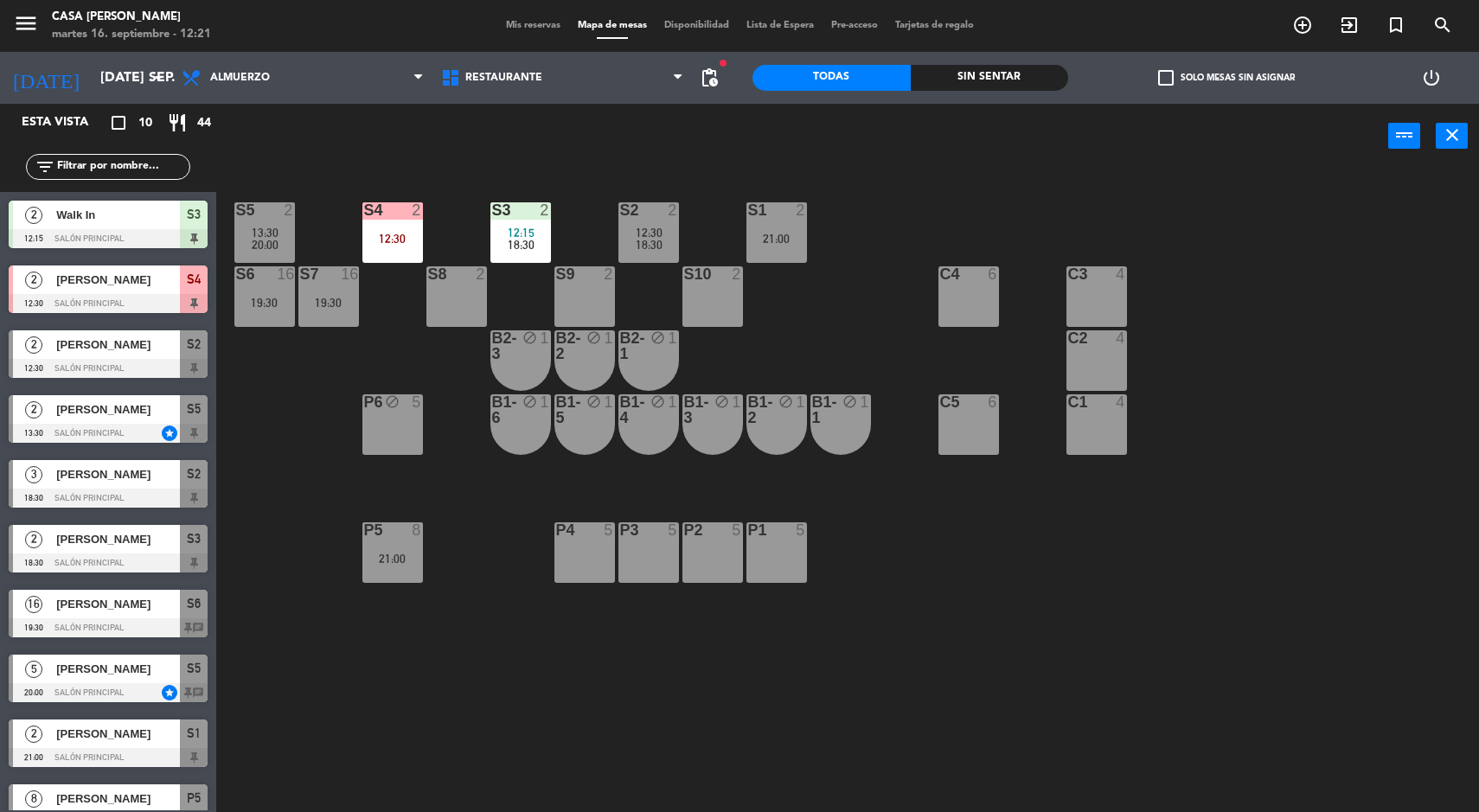
click at [857, 342] on div "S5 2 13:30 20:00 S4 2 12:30 S3 2 12:15 18:30 S2 2 12:30 18:30 S1 2 21:00 S6 16 …" at bounding box center [855, 493] width 1248 height 643
click at [621, 205] on div "S2" at bounding box center [620, 210] width 1 height 16
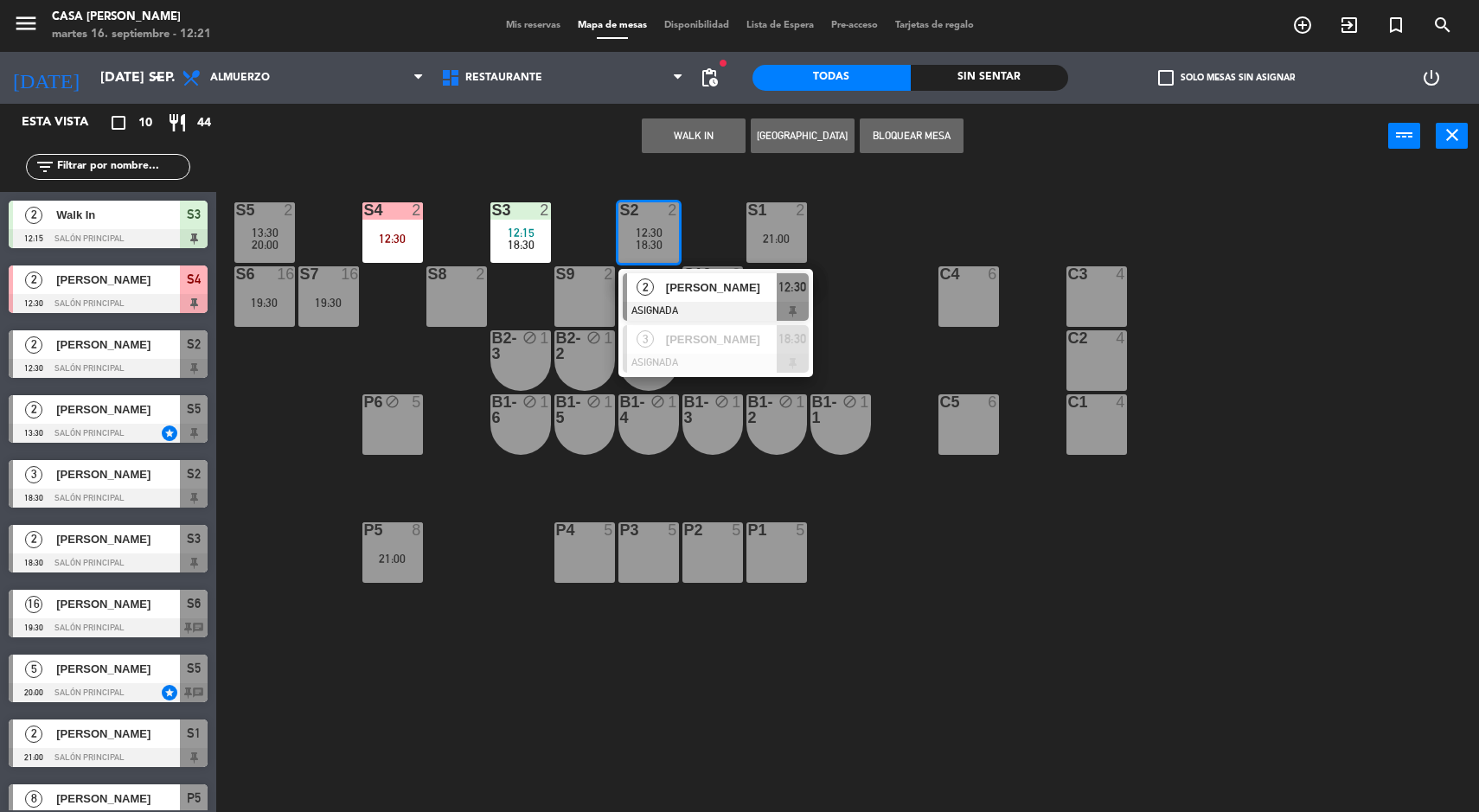
click at [1002, 614] on div "S5 2 13:30 20:00 S4 2 12:30 S3 2 12:15 18:30 S2 2 12:30 18:30 2 [PERSON_NAME] A…" at bounding box center [855, 493] width 1248 height 643
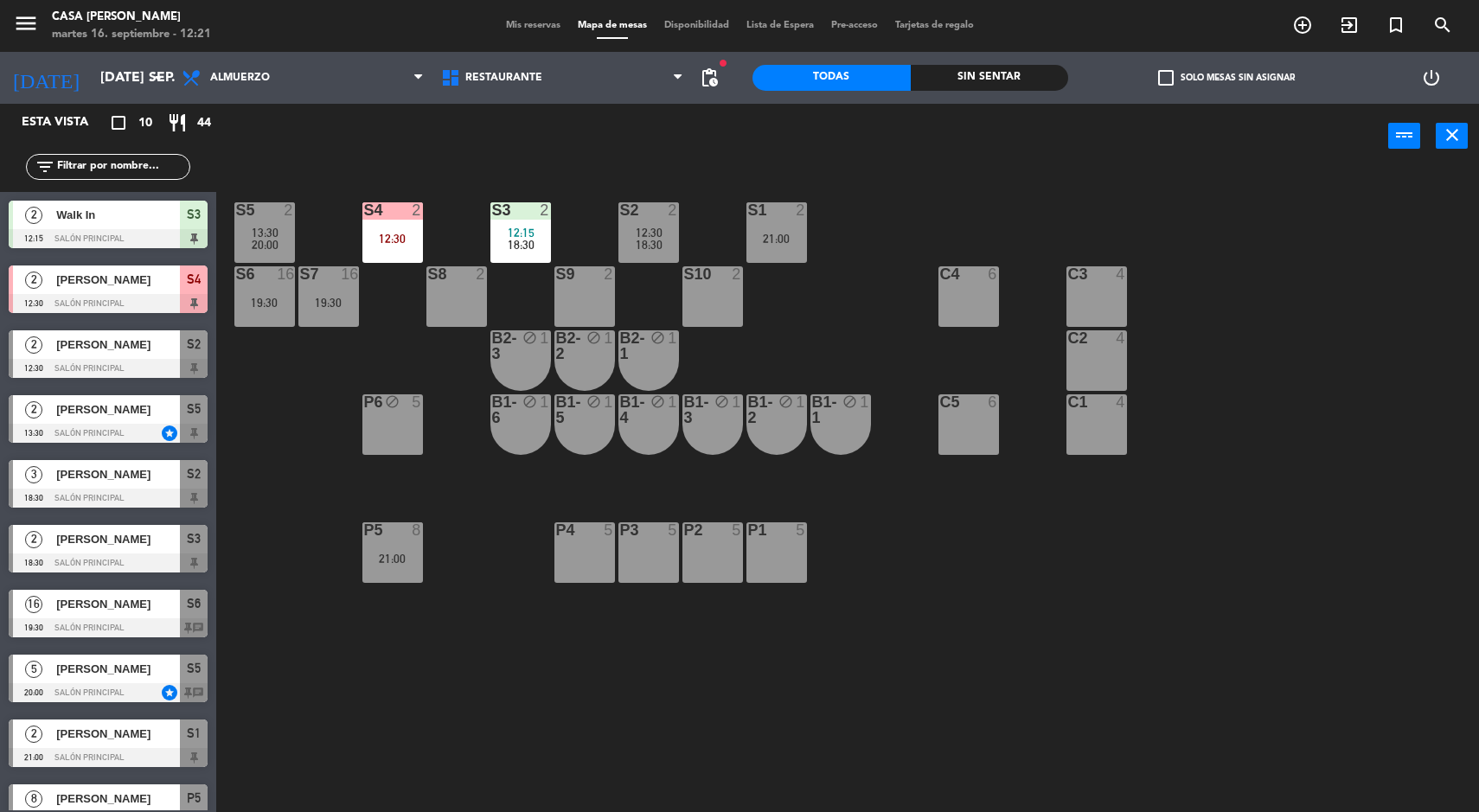
click at [621, 214] on div "S2" at bounding box center [620, 210] width 1 height 16
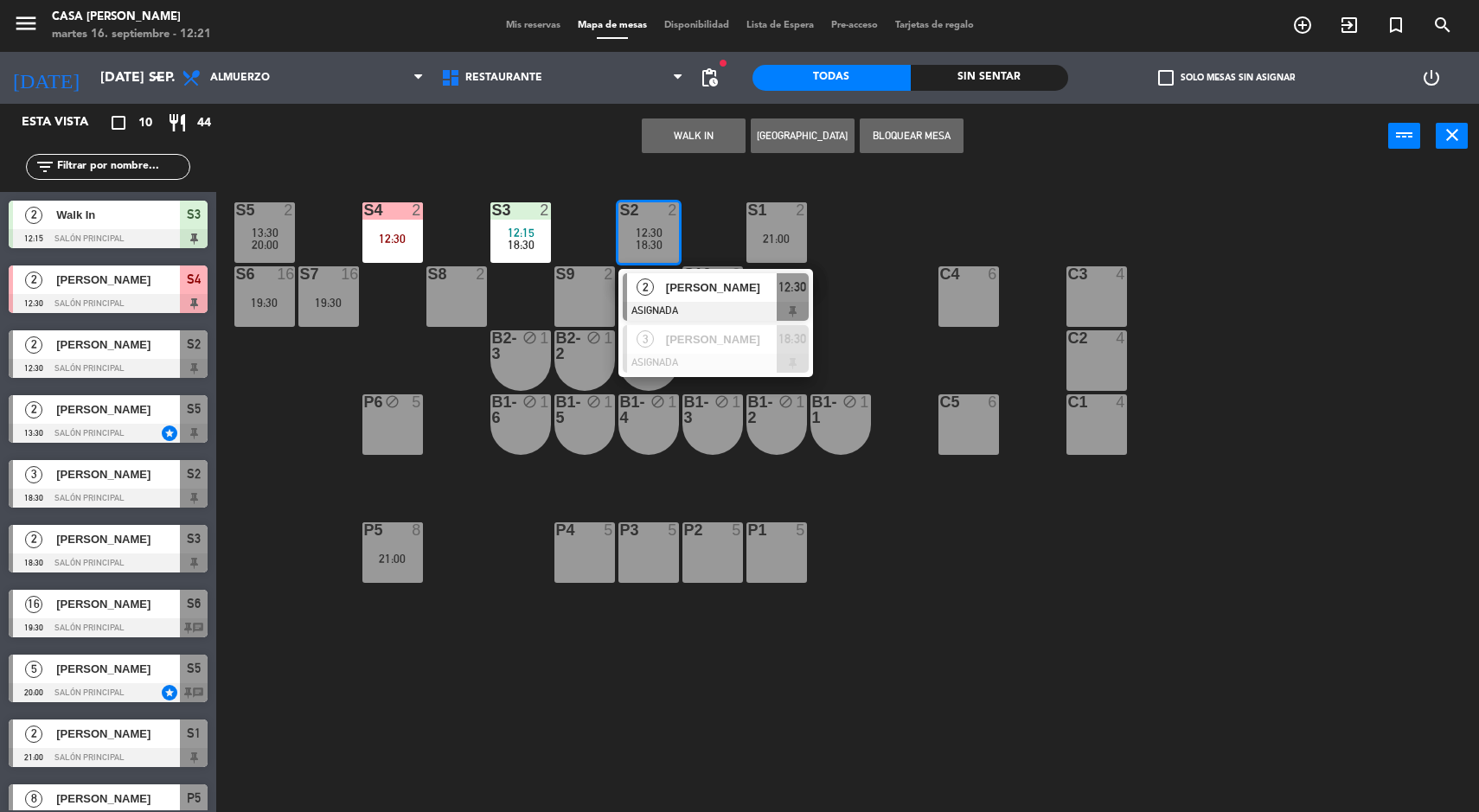
click at [744, 305] on div at bounding box center [716, 311] width 186 height 19
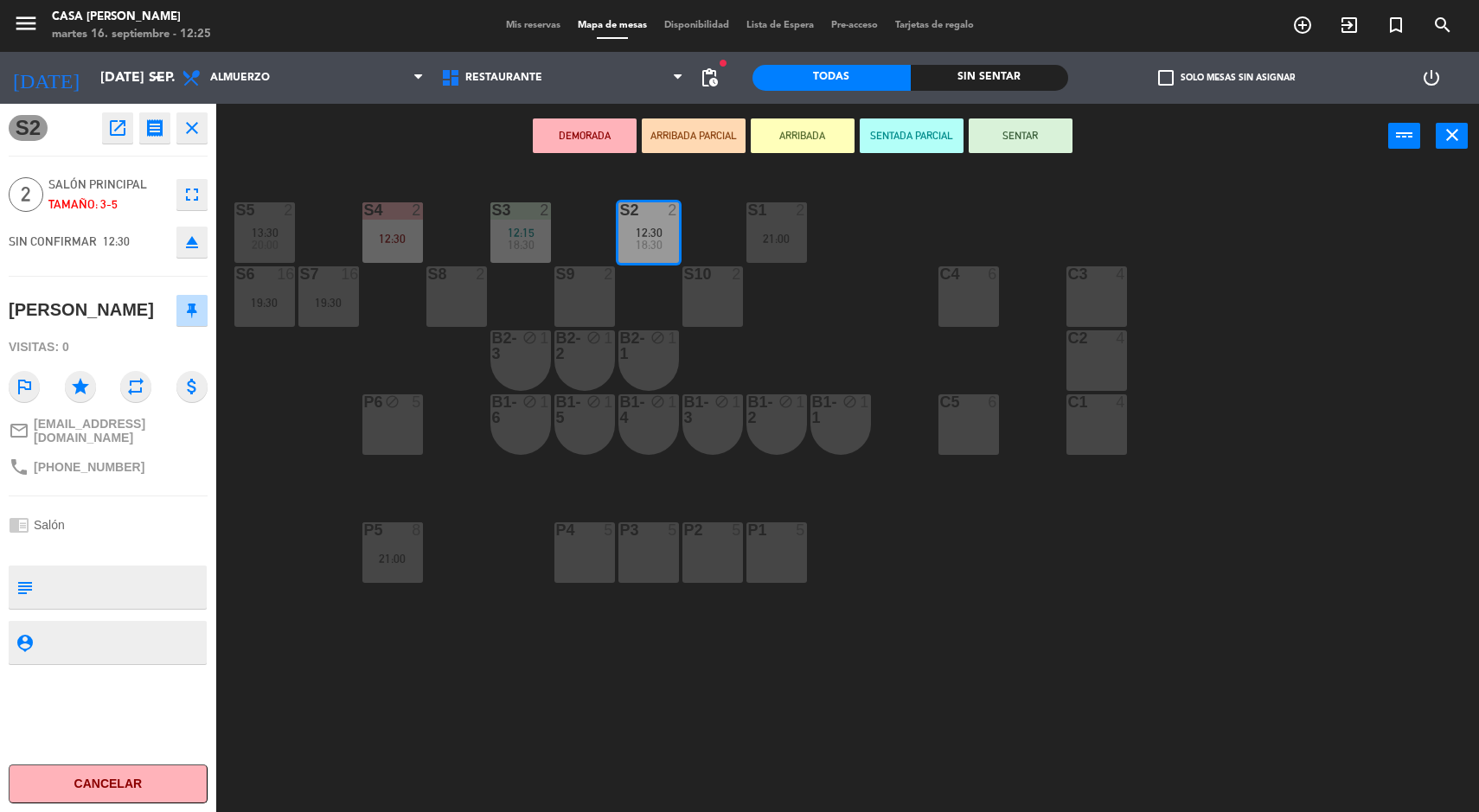
click at [969, 615] on div "S5 2 13:30 20:00 S4 2 12:30 S3 2 12:15 18:30 S2 2 12:30 18:30 S1 2 21:00 S6 16 …" at bounding box center [855, 493] width 1248 height 643
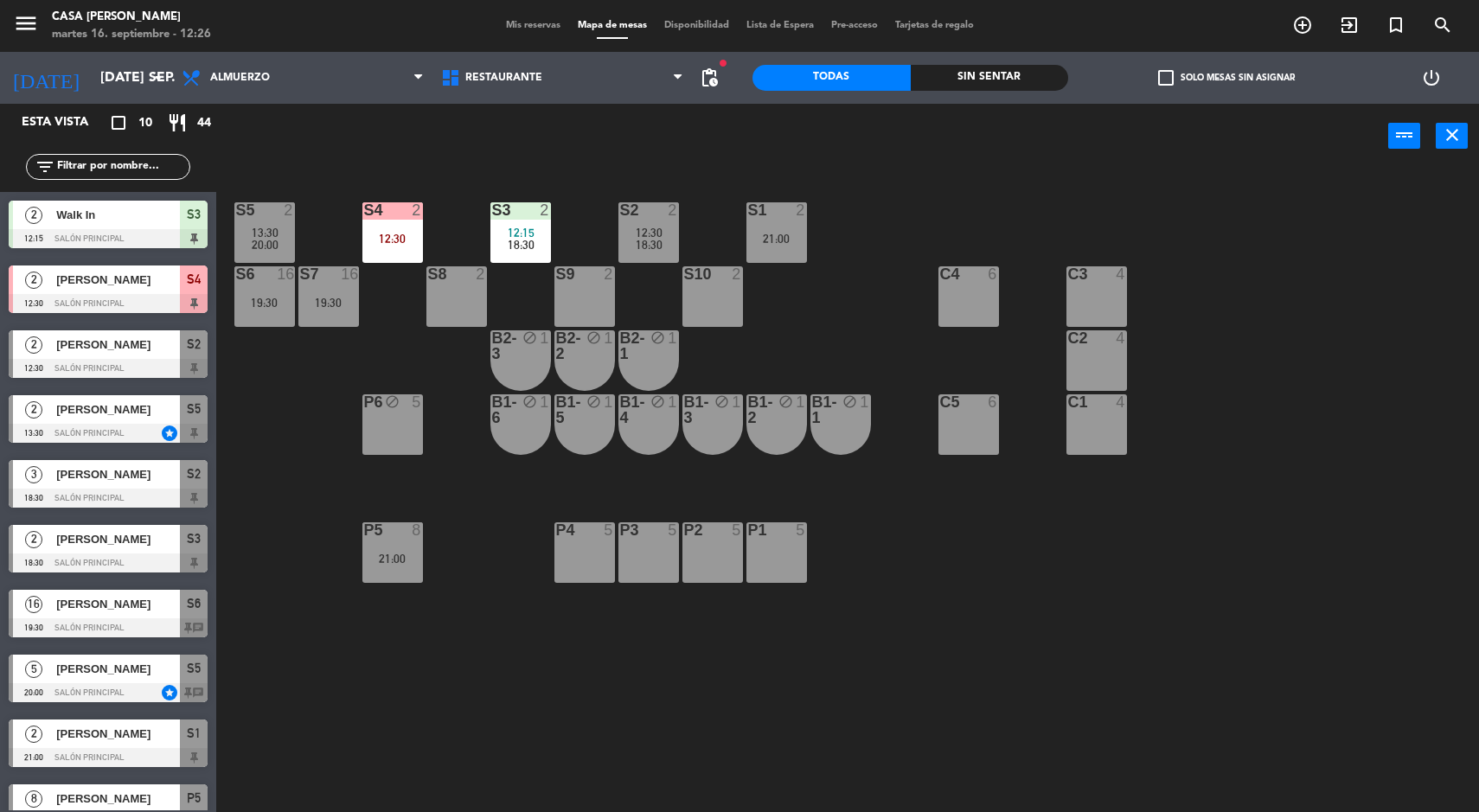
click at [115, 89] on input "[DATE] sep." at bounding box center [183, 78] width 182 height 34
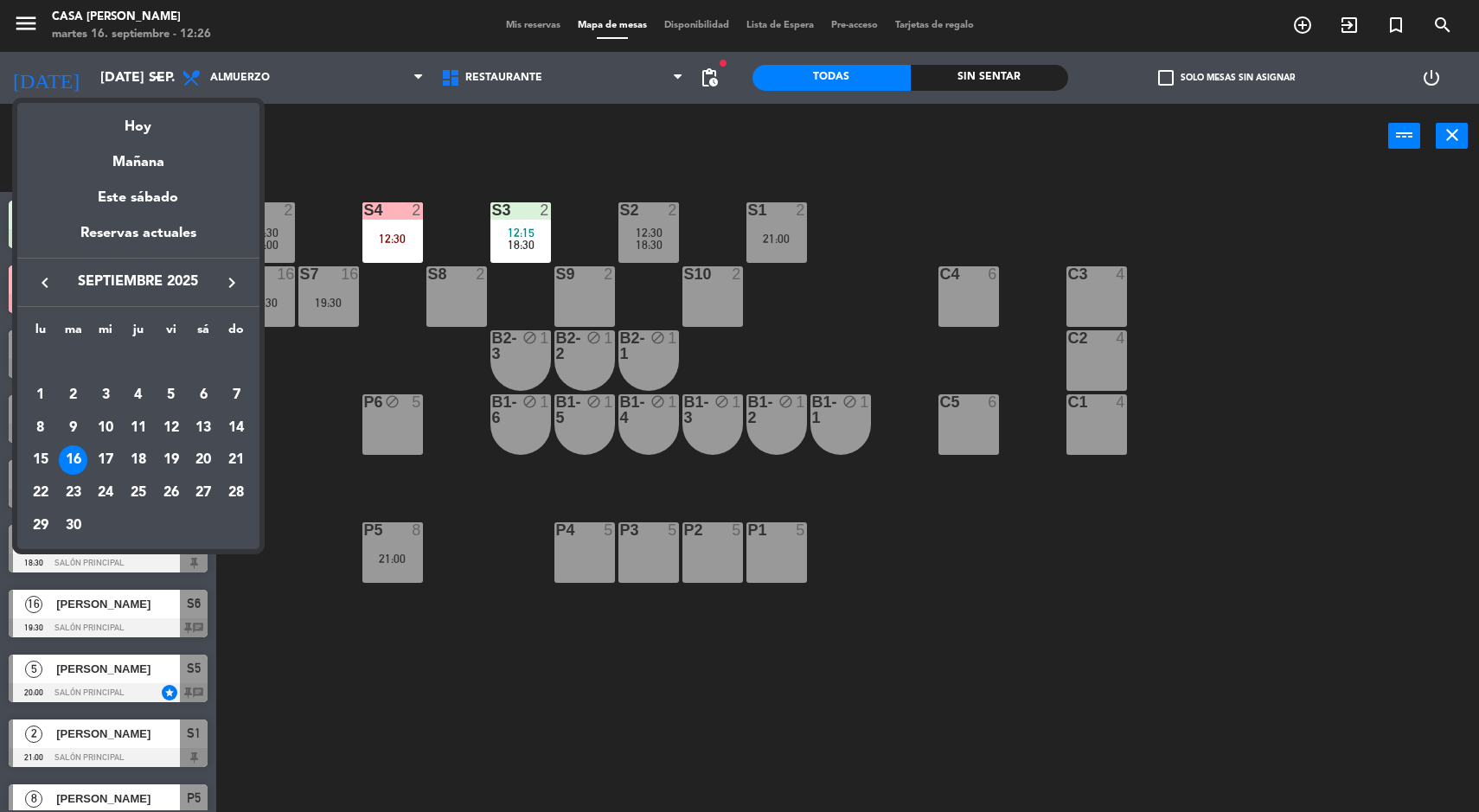
click at [137, 186] on div "Este sábado" at bounding box center [139, 198] width 242 height 48
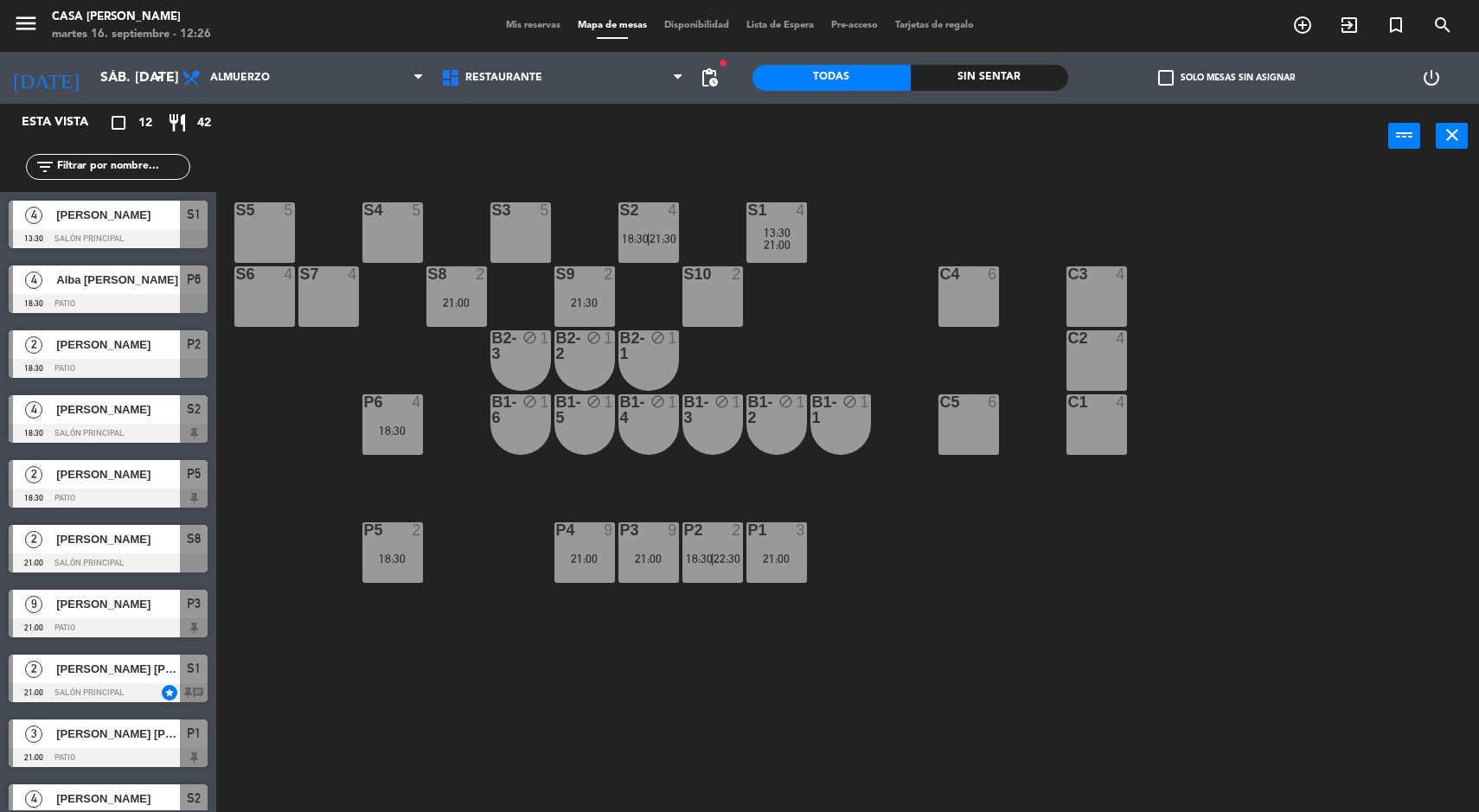
click at [92, 69] on input "sáb. [DATE]" at bounding box center [183, 78] width 182 height 34
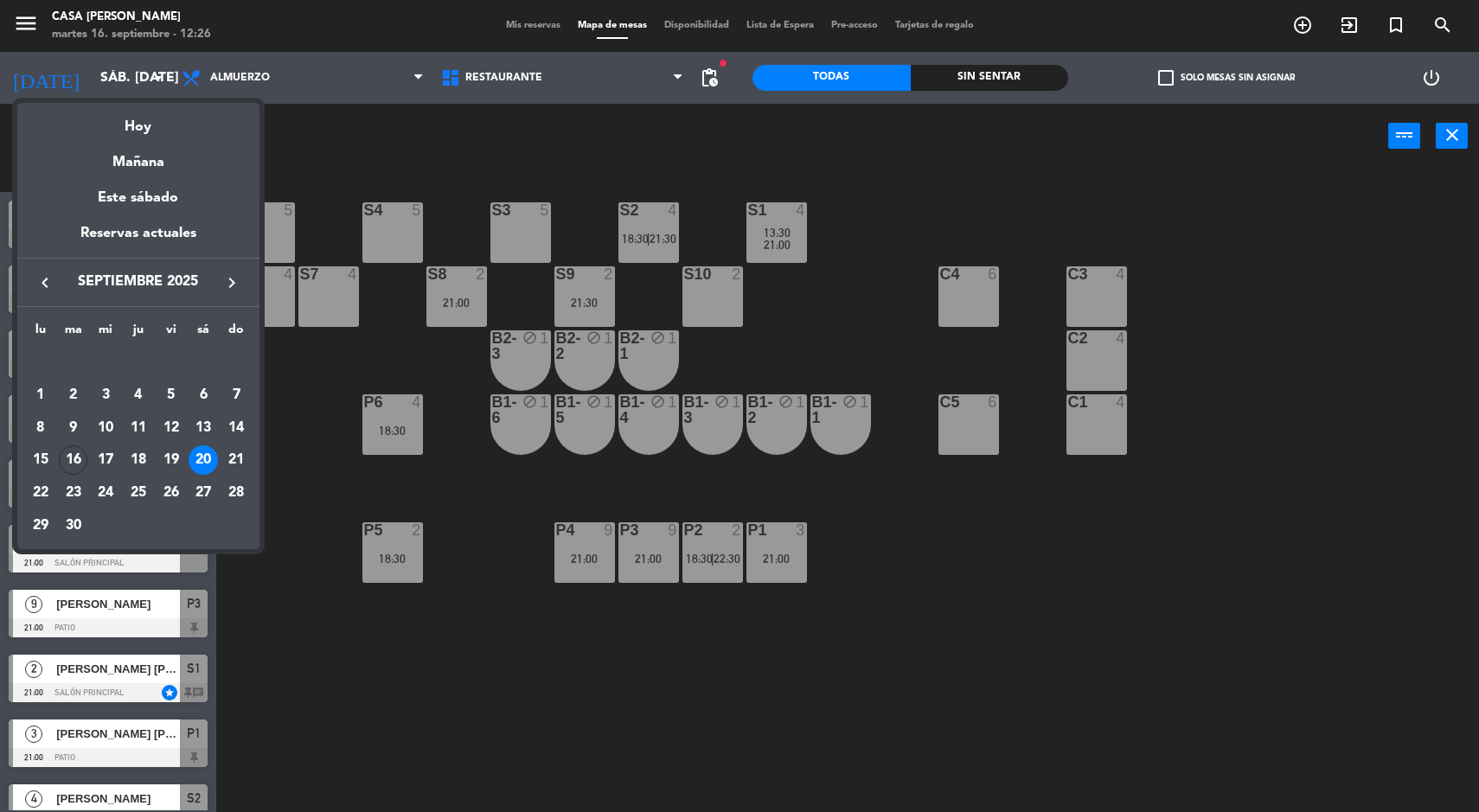
click at [125, 160] on div "Mañana" at bounding box center [139, 156] width 242 height 36
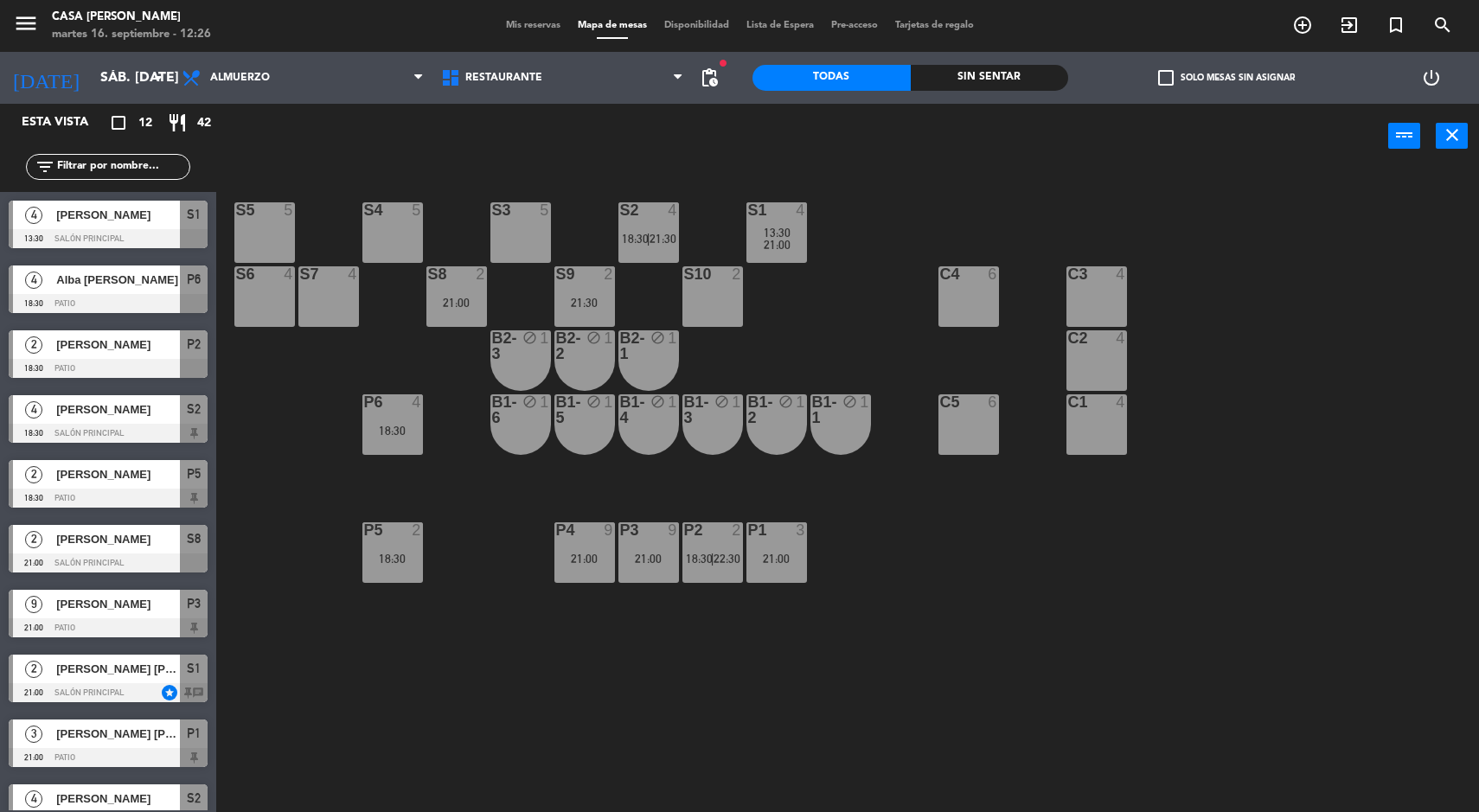
type input "mié. [DATE]"
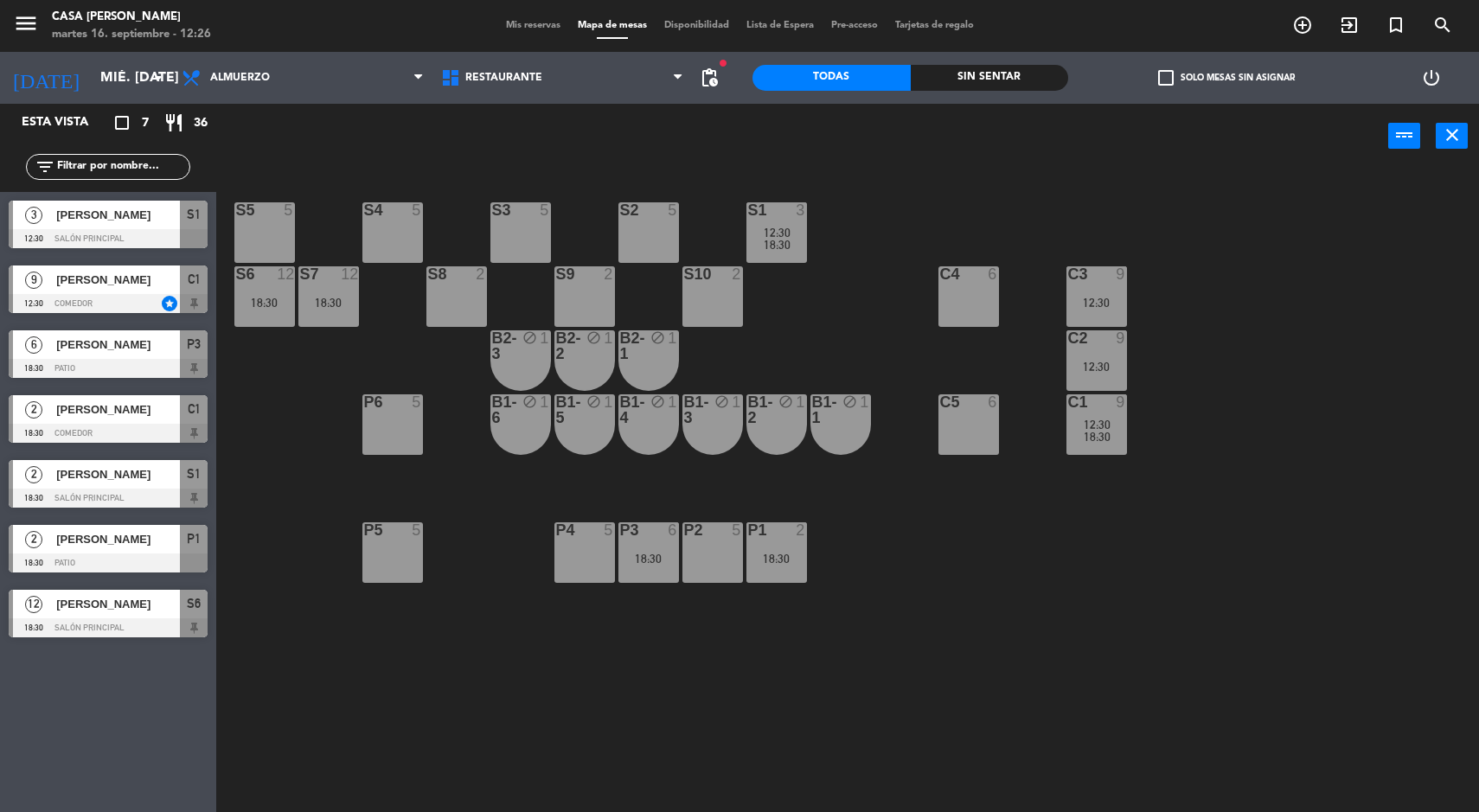
click at [313, 293] on div "S7 12 18:30" at bounding box center [329, 297] width 60 height 60
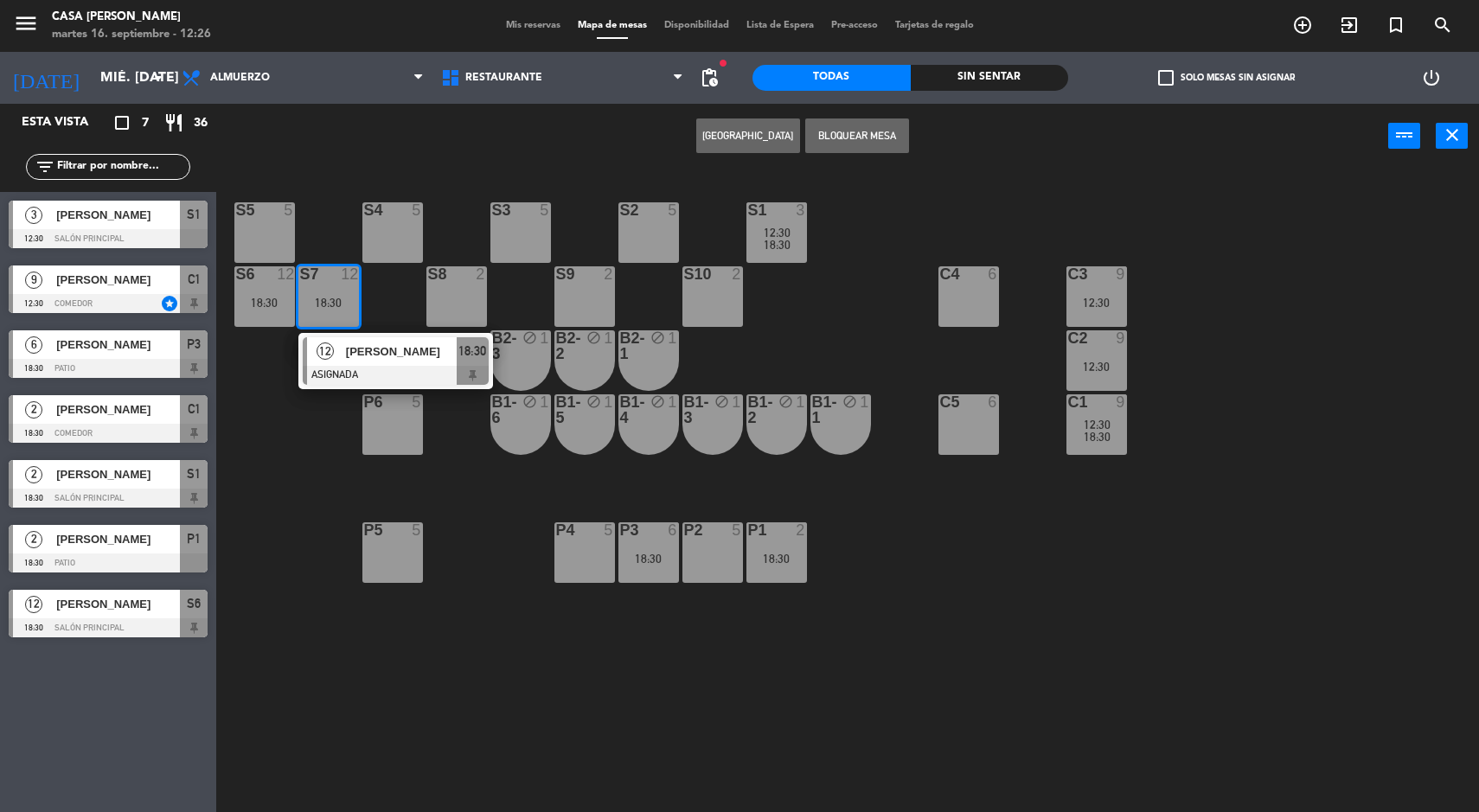
click at [398, 373] on div at bounding box center [395, 376] width 186 height 19
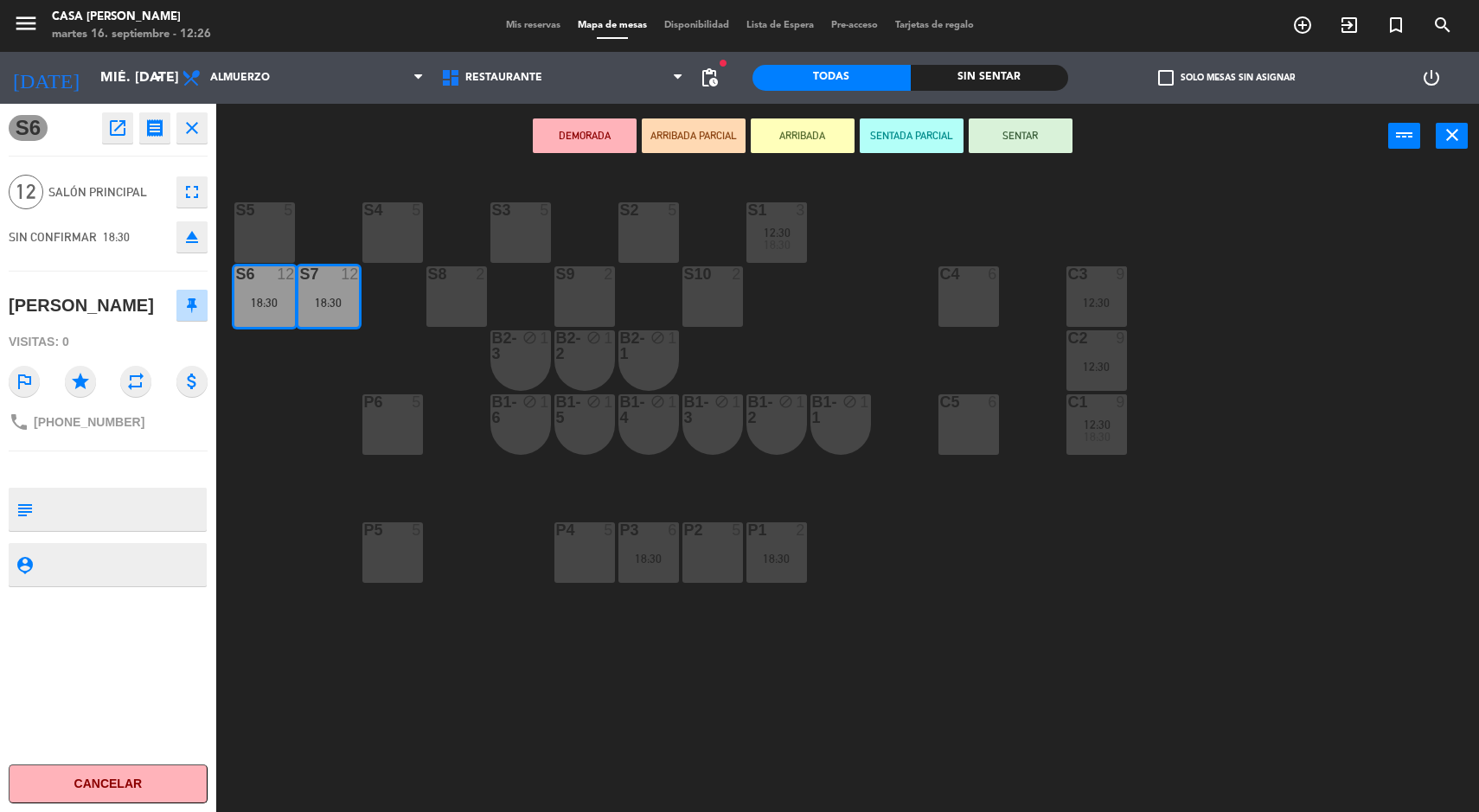
click at [115, 524] on textarea at bounding box center [122, 509] width 165 height 36
type textarea "cortesía cumple"
click at [77, 626] on div "S6 open_in_new receipt 6:30 PM mié., [DATE] personas [PERSON_NAME] S6+S7 close …" at bounding box center [108, 457] width 216 height 708
click at [107, 626] on div "S6 open_in_new receipt 6:30 PM mié., [DATE] personas [PERSON_NAME] S6+S7 close …" at bounding box center [108, 457] width 216 height 708
click at [125, 613] on div "S6 open_in_new receipt 6:30 PM mié., [DATE] personas [PERSON_NAME] S6+S7 close …" at bounding box center [108, 457] width 216 height 708
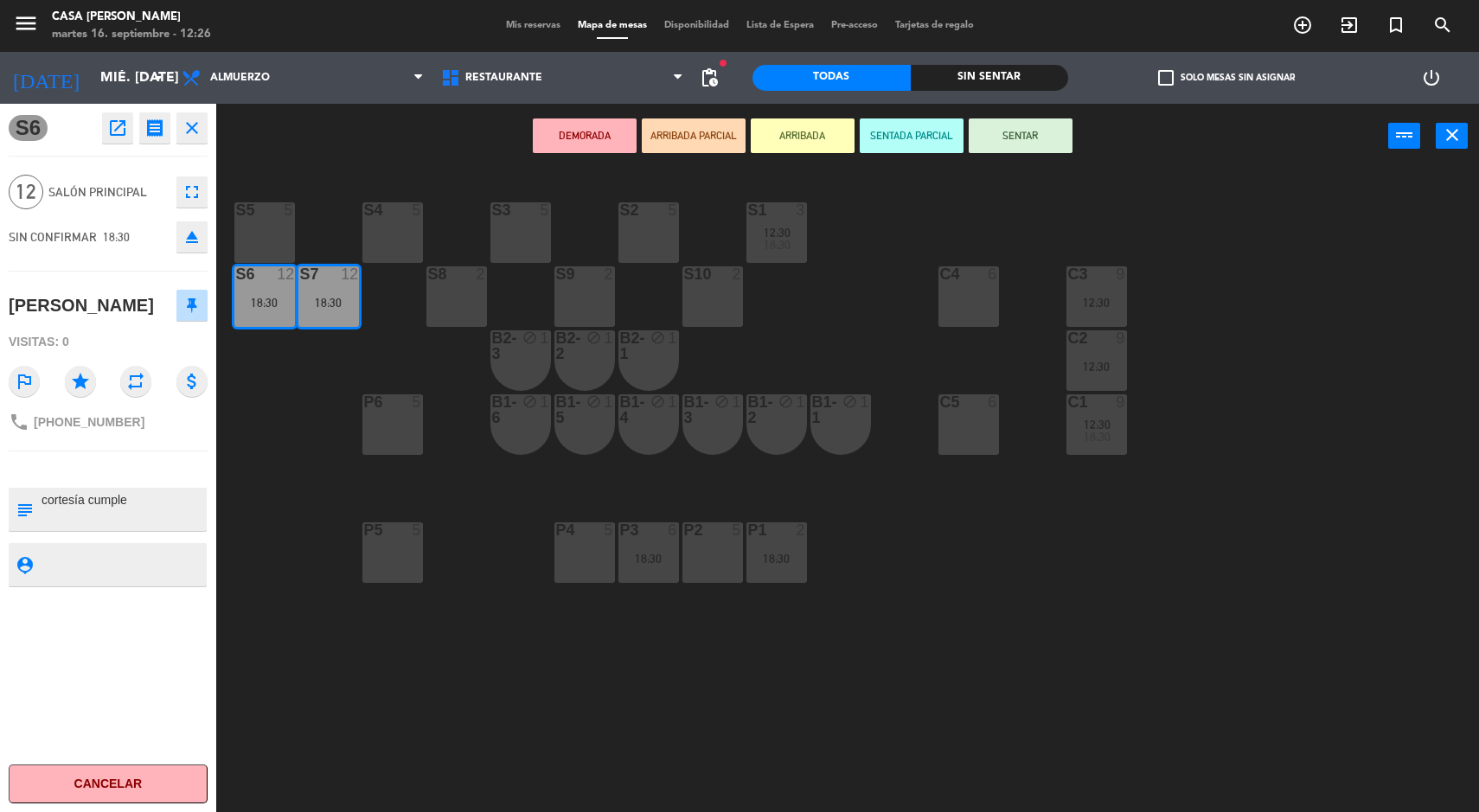
click at [80, 388] on icon "star" at bounding box center [80, 382] width 31 height 31
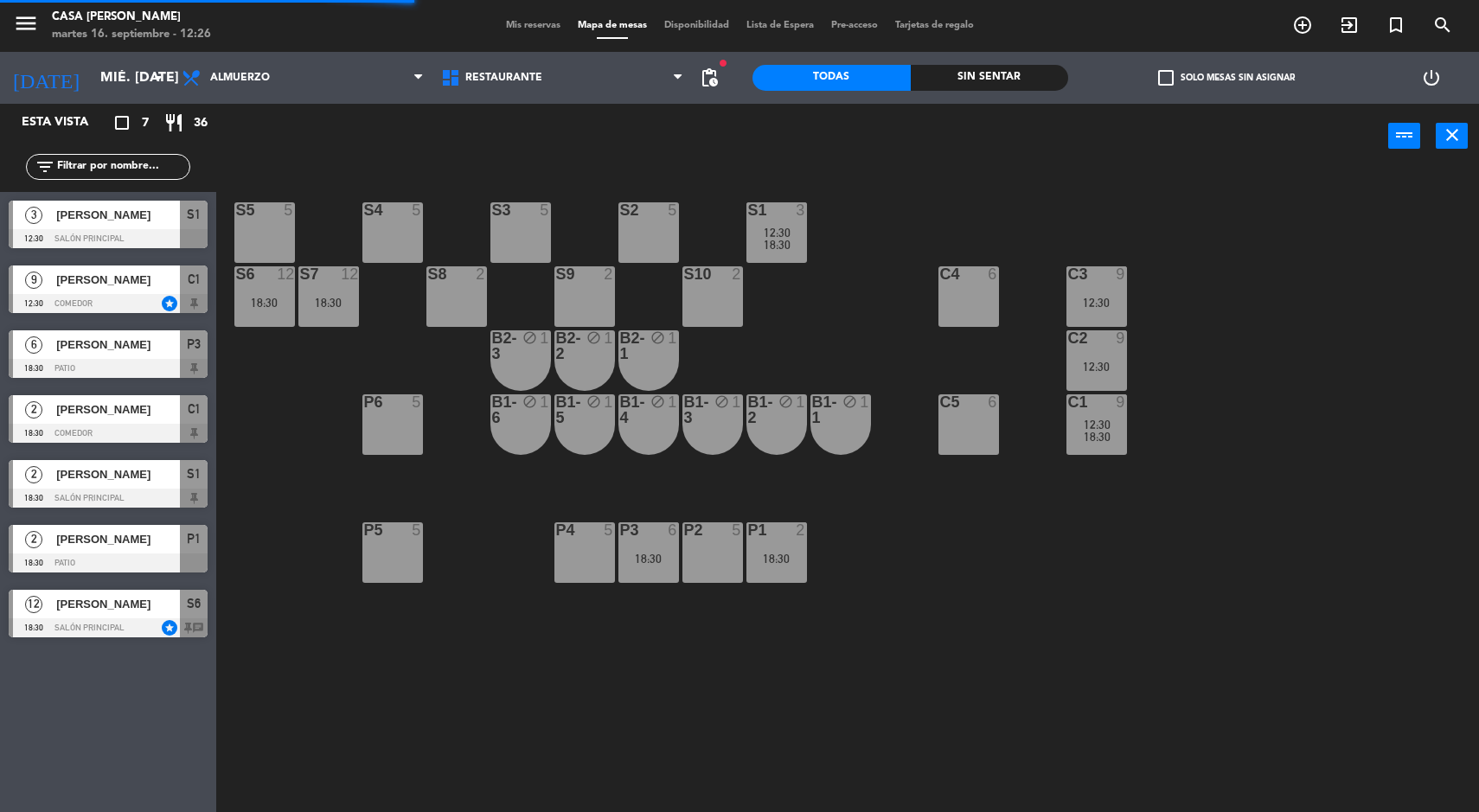
click at [277, 493] on div "S5 5 S4 5 S3 5 S2 5 S1 3 12:30 18:30 S6 12 18:30 S7 12 18:30 S8 2 S9 2 S10 2 C3…" at bounding box center [855, 493] width 1248 height 643
click at [163, 567] on div at bounding box center [108, 563] width 199 height 19
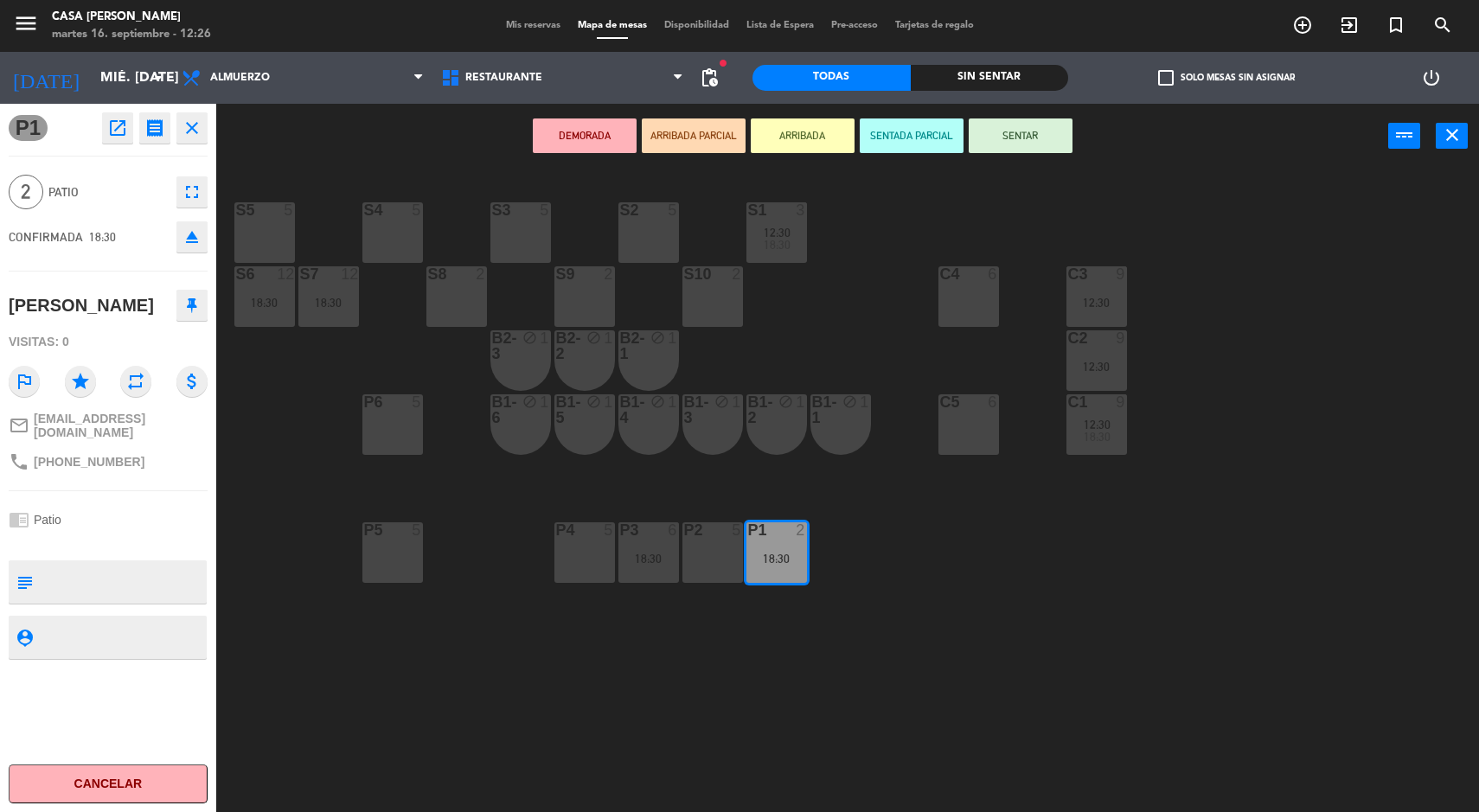
click at [350, 524] on div "P5" at bounding box center [363, 530] width 28 height 16
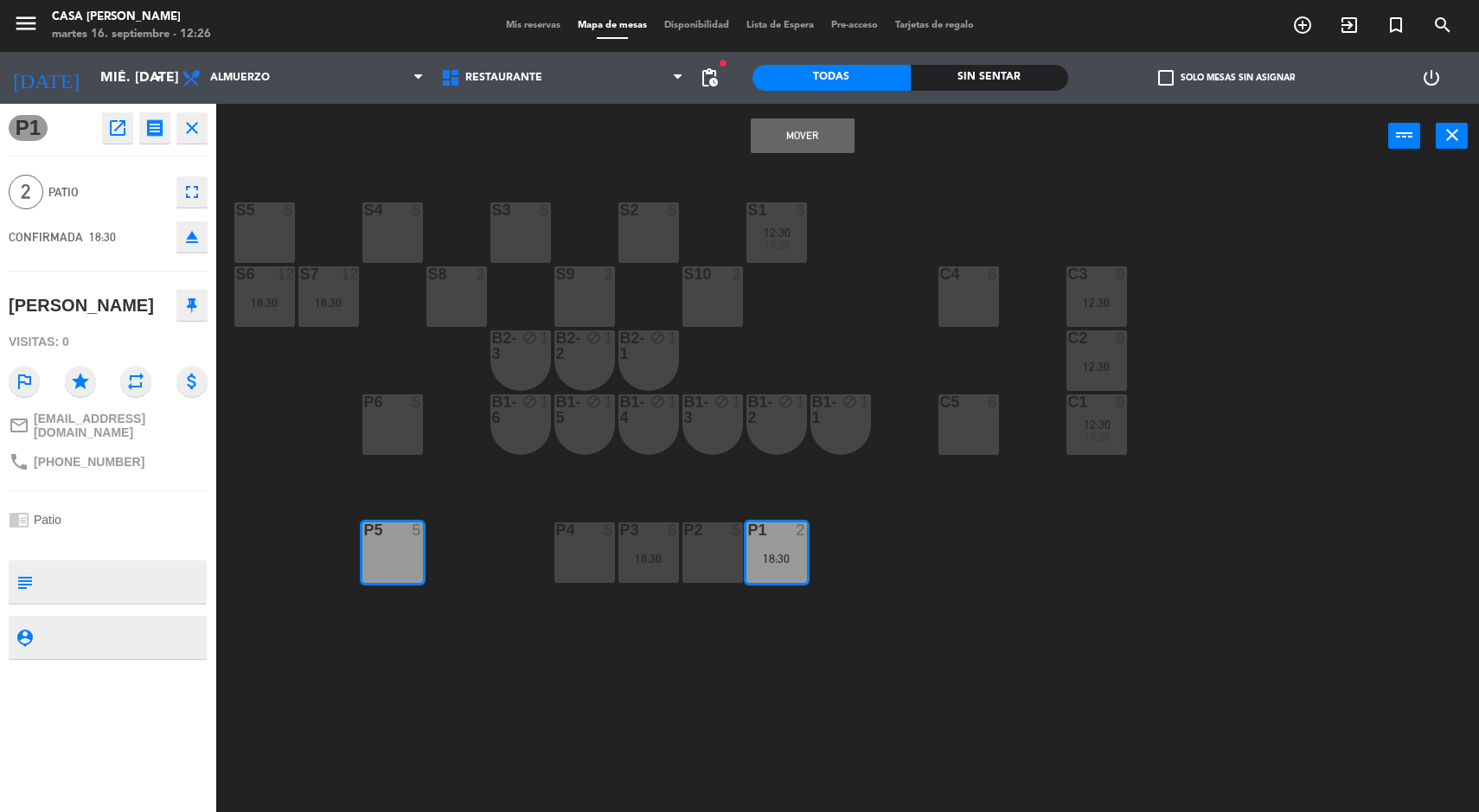
click at [308, 524] on div "S5 5 S4 5 S3 5 S2 5 S1 3 12:30 18:30 S6 12 18:30 S7 12 18:30 S8 2 S9 2 S10 2 C3…" at bounding box center [855, 493] width 1248 height 643
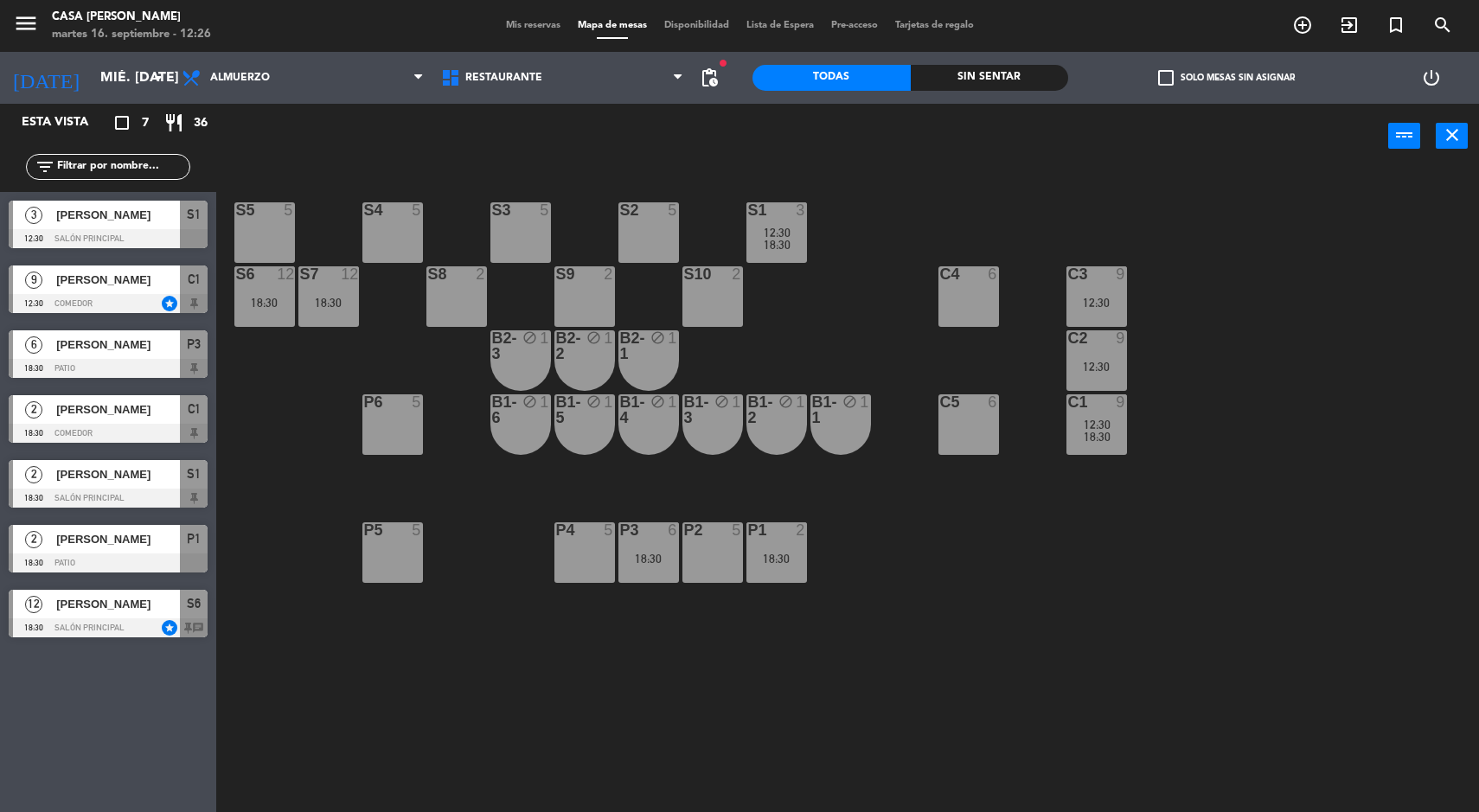
click at [1066, 407] on div "C1" at bounding box center [1067, 402] width 28 height 16
click at [1017, 626] on div "S5 5 S4 5 S3 5 S2 5 S1 3 12:30 18:30 S6 12 18:30 S7 12 18:30 S8 2 S9 2 S10 2 C3…" at bounding box center [855, 493] width 1248 height 643
click at [92, 72] on input "mié. [DATE]" at bounding box center [183, 78] width 182 height 34
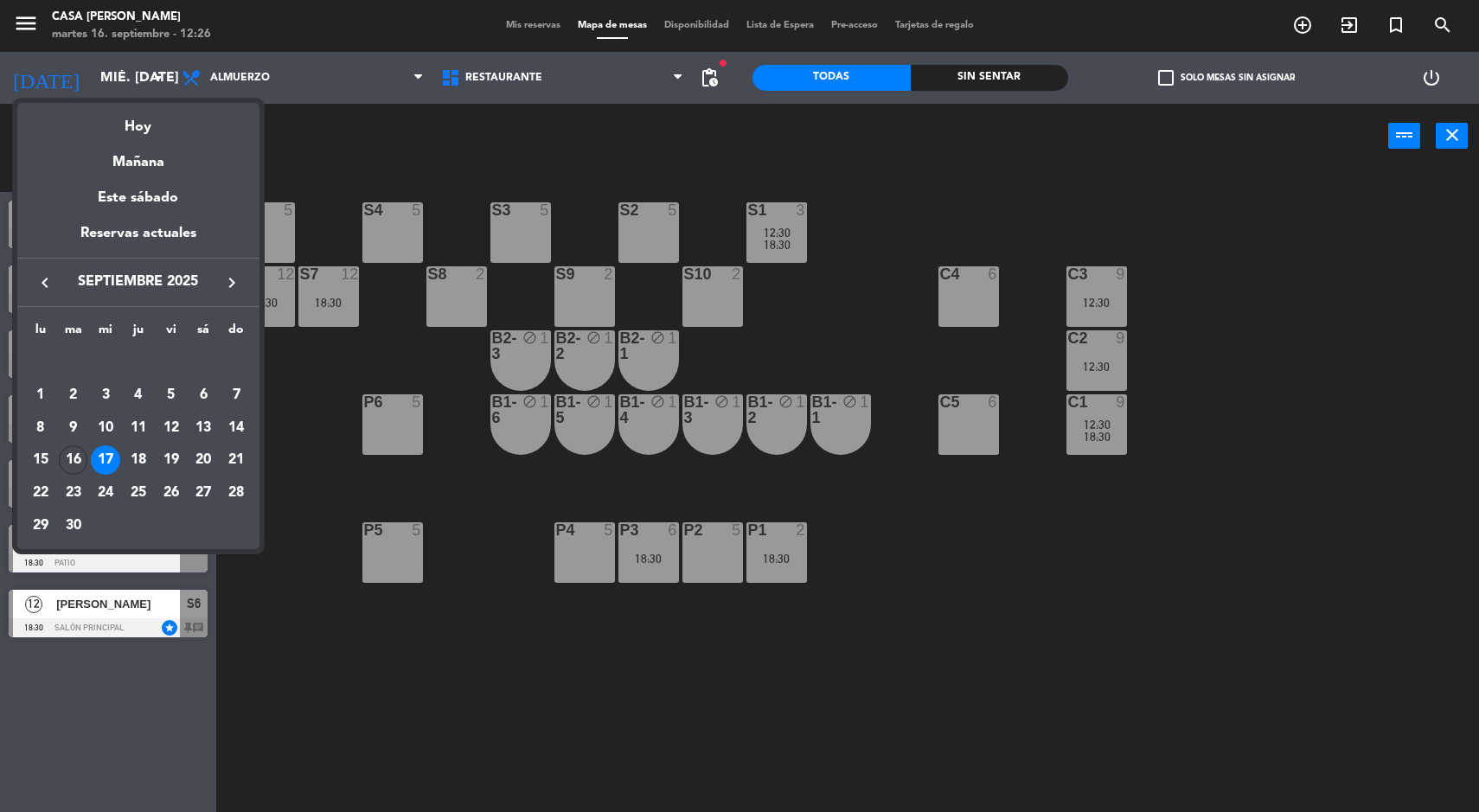
click at [143, 118] on div "Hoy" at bounding box center [139, 120] width 242 height 36
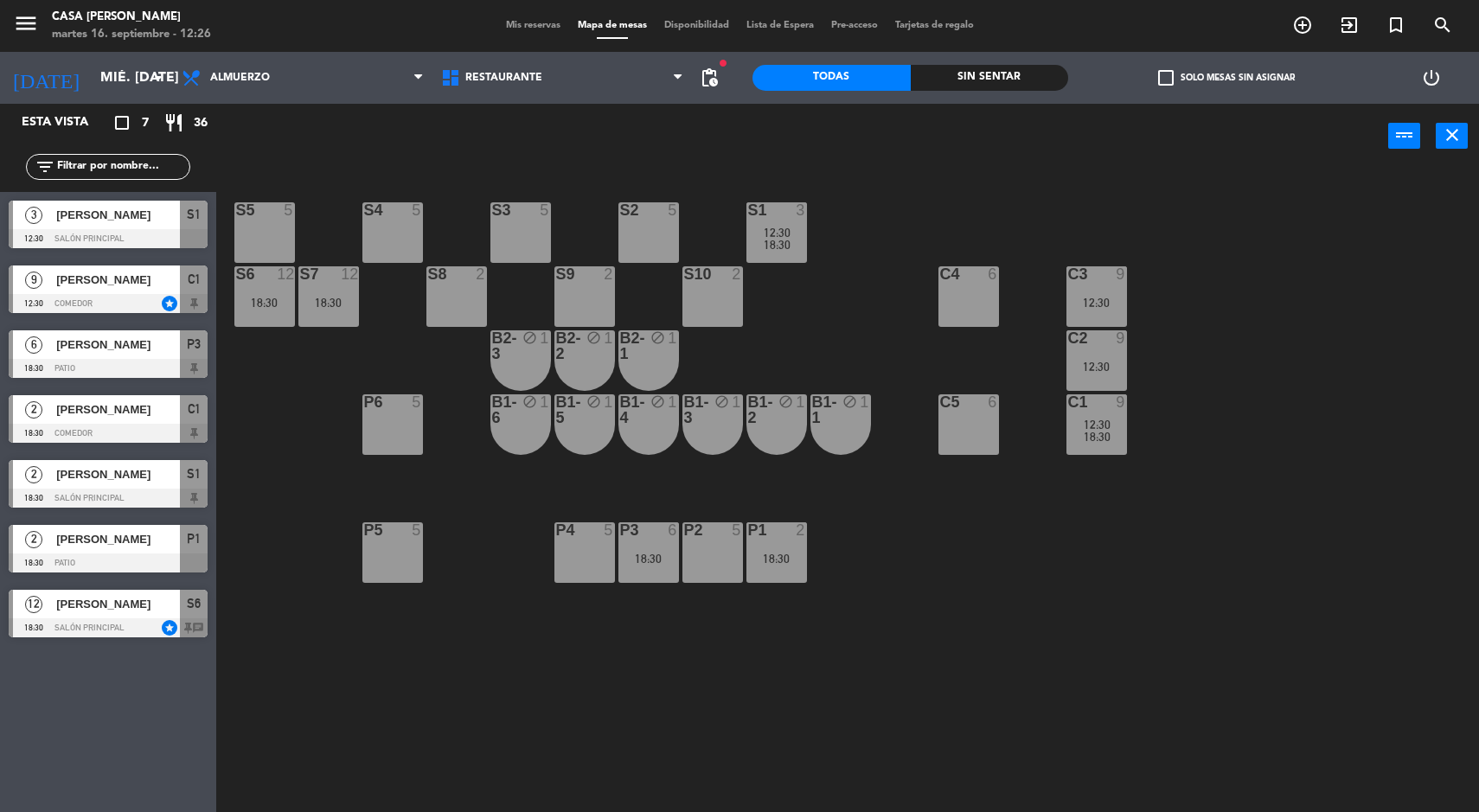
type input "[DATE] sep."
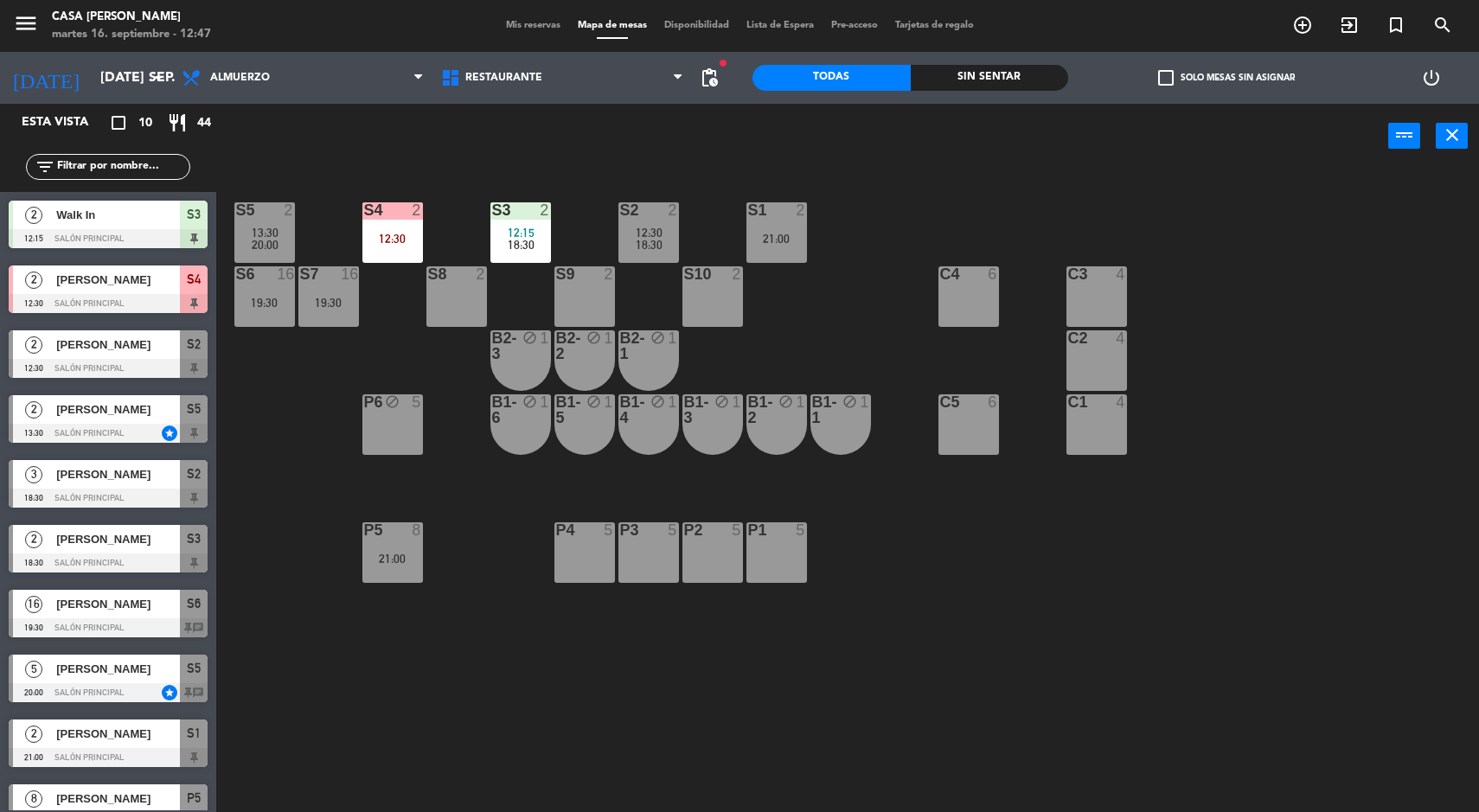
click at [400, 214] on div at bounding box center [392, 210] width 28 height 16
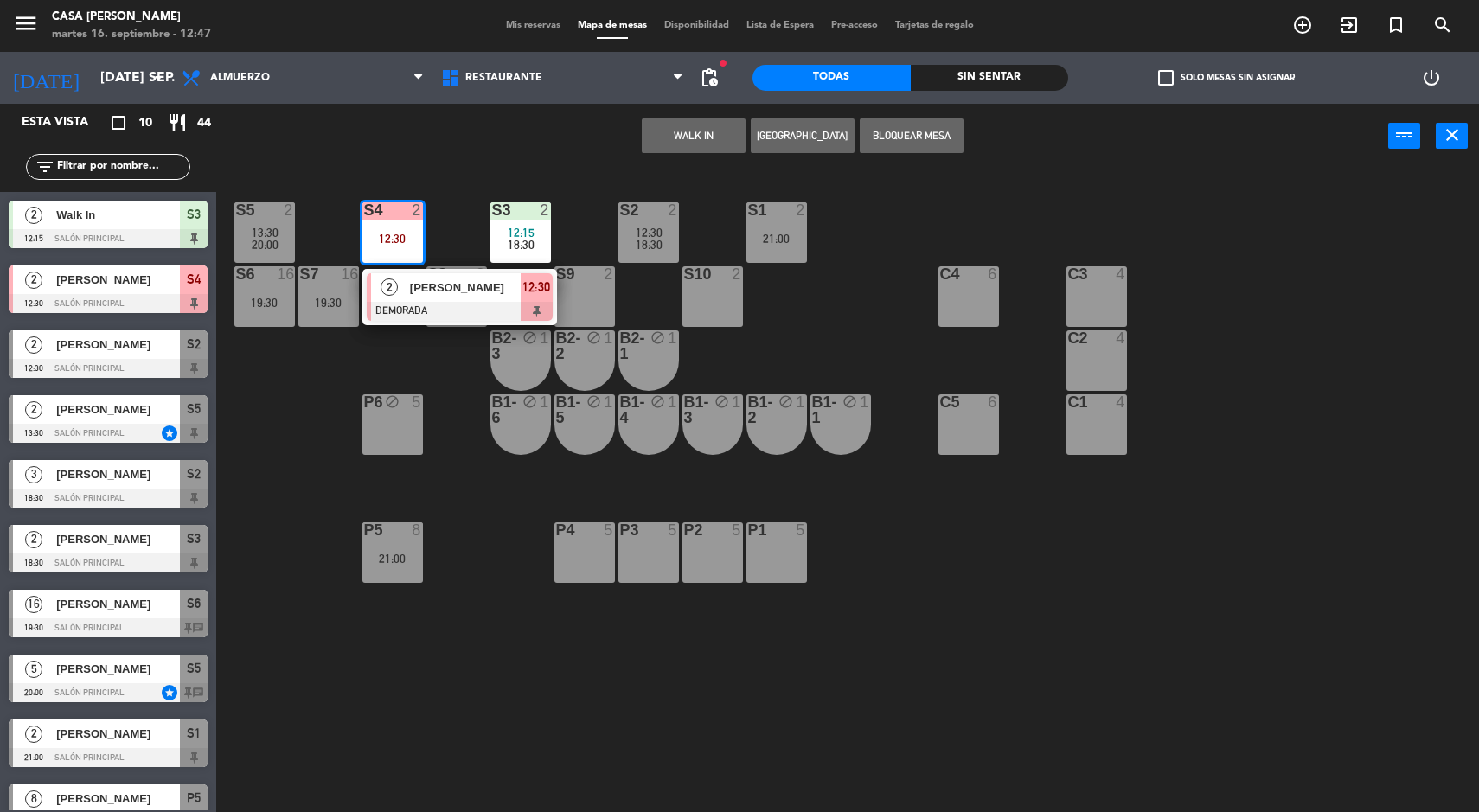
click at [406, 282] on div "2" at bounding box center [390, 287] width 37 height 28
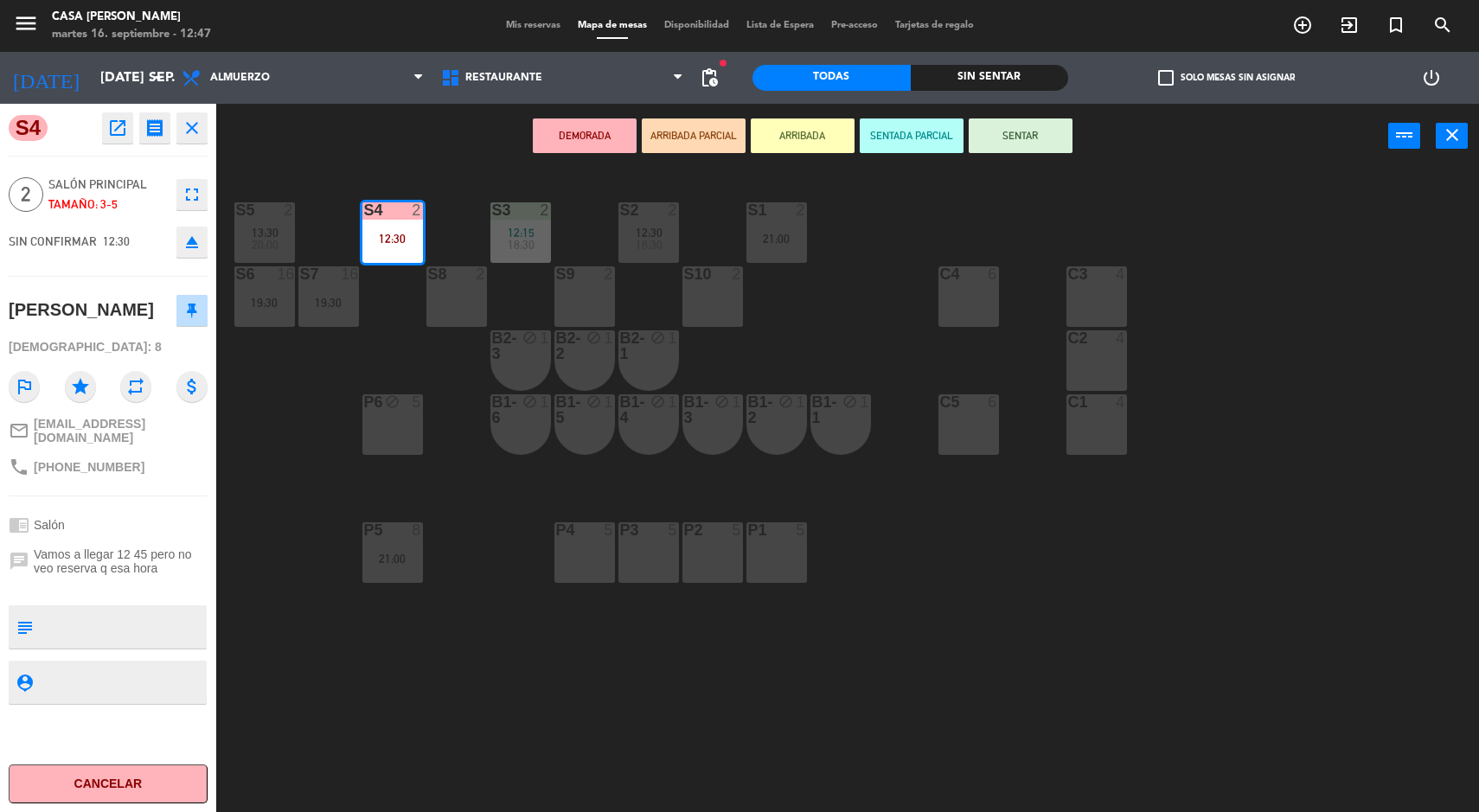
click at [1046, 126] on button "SENTAR" at bounding box center [1021, 136] width 104 height 35
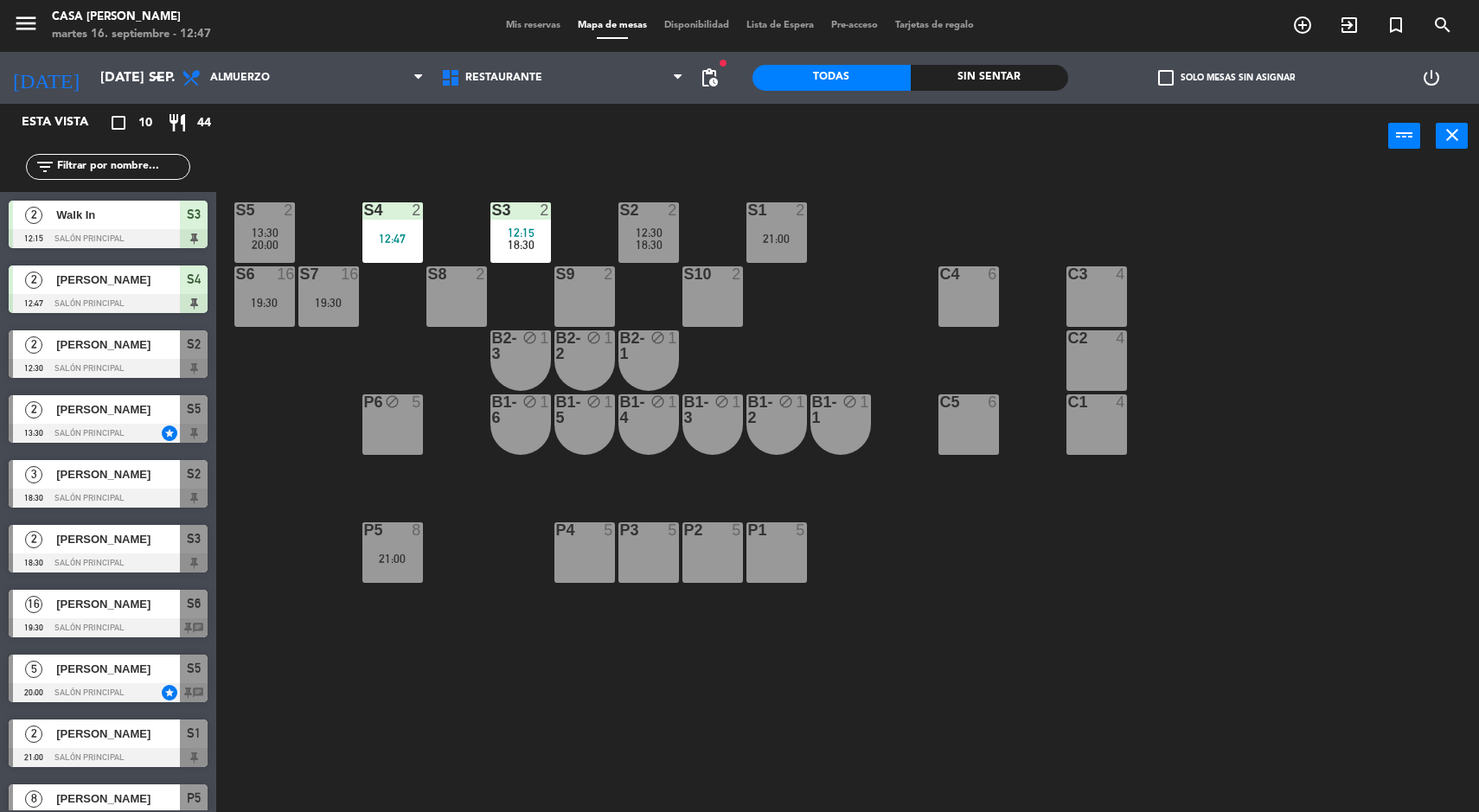
click at [1272, 554] on div "S5 2 13:30 20:00 S4 2 12:47 S3 2 12:15 18:30 S2 2 12:30 18:30 S1 2 21:00 S6 16 …" at bounding box center [855, 493] width 1248 height 643
click at [448, 240] on div "S5 2 13:30 20:00 S4 2 12:47 S3 2 12:15 18:30 S2 2 12:30 18:30 S1 2 21:00 S6 16 …" at bounding box center [855, 493] width 1248 height 643
click at [288, 230] on div "13:30" at bounding box center [265, 233] width 60 height 12
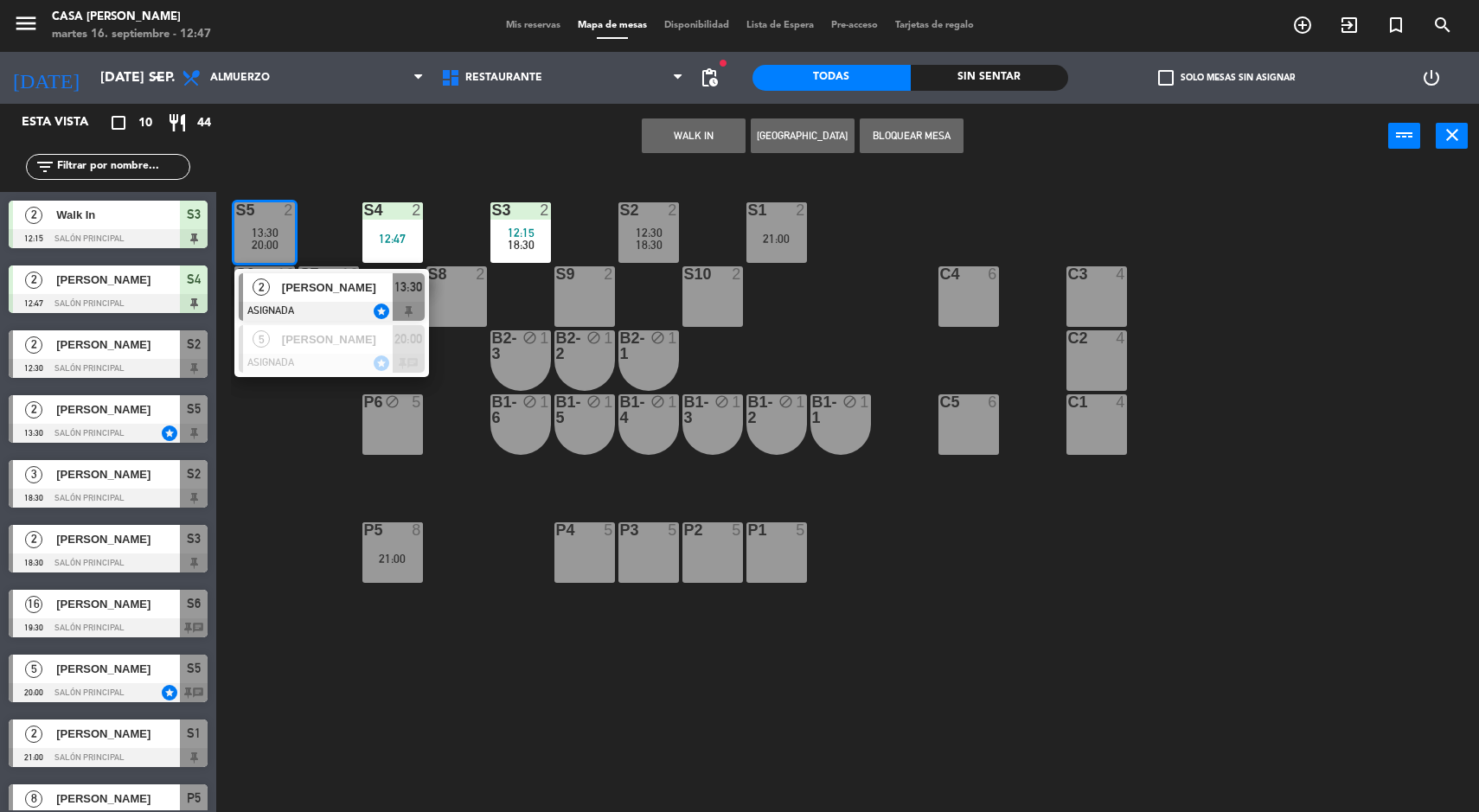
click at [423, 233] on div "12:47" at bounding box center [393, 238] width 60 height 12
click at [643, 135] on button "Cambiar" at bounding box center [639, 136] width 104 height 35
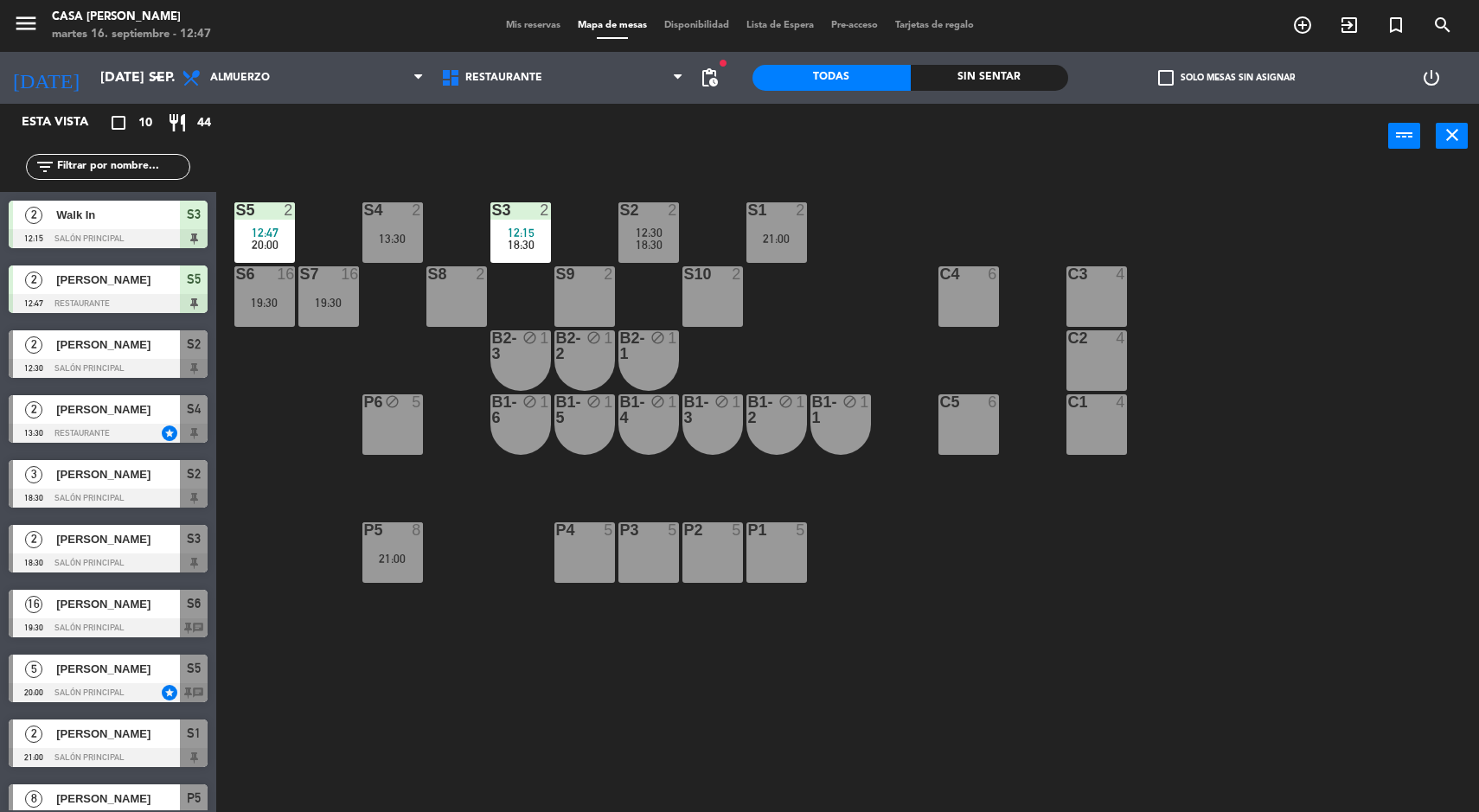
click at [303, 396] on div "S5 2 12:47 20:00 S4 2 13:30 S3 2 12:15 18:30 S2 2 12:30 18:30 S1 2 21:00 S6 16 …" at bounding box center [855, 493] width 1248 height 643
